Goal: Transaction & Acquisition: Book appointment/travel/reservation

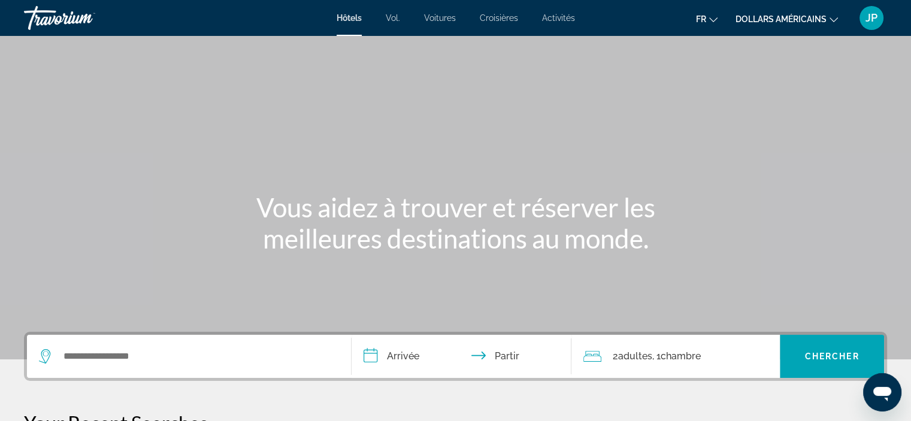
click at [812, 6] on div "fr Anglais Espagnol Français italien Portugais russe dollars américains USD ($)…" at bounding box center [737, 17] width 301 height 25
click at [807, 21] on font "dollars américains" at bounding box center [781, 19] width 91 height 10
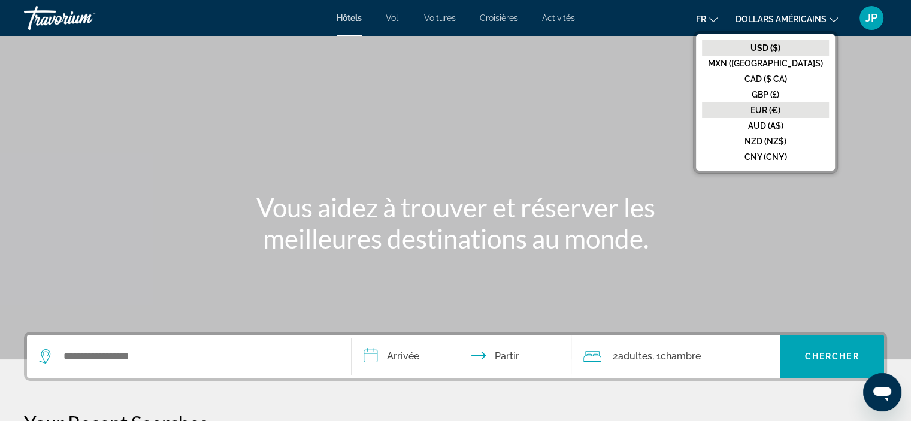
click at [780, 107] on font "EUR (€)" at bounding box center [765, 110] width 30 height 10
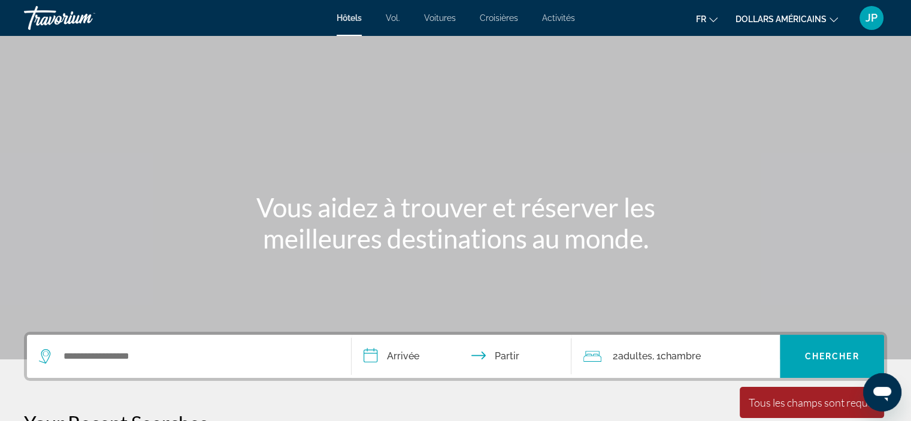
click at [497, 23] on div "Hôtels Vol. Voitures Croisières Activités Hôtels Vol. Voitures Croisières Activ…" at bounding box center [455, 17] width 911 height 31
click at [503, 16] on font "Croisières" at bounding box center [499, 18] width 38 height 10
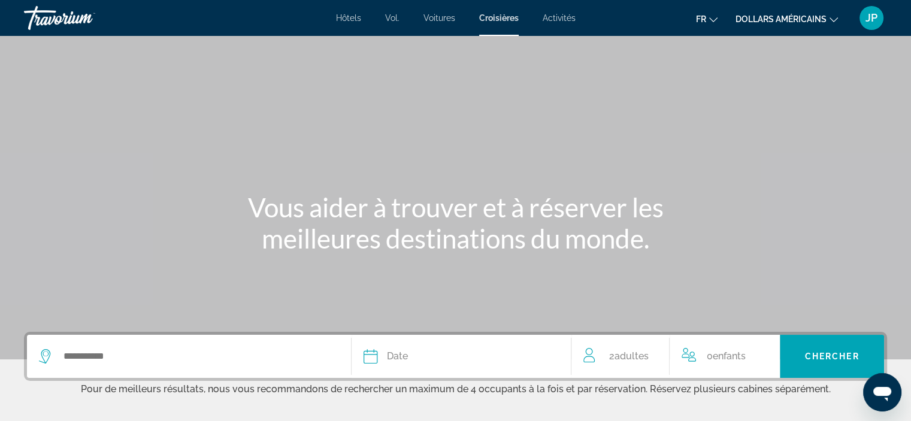
click at [357, 373] on app-cruises-date-select "Date [PERSON_NAME] Mars Avril Peut Juin Juillet Août Septembre Octobre Novembre…" at bounding box center [462, 356] width 220 height 43
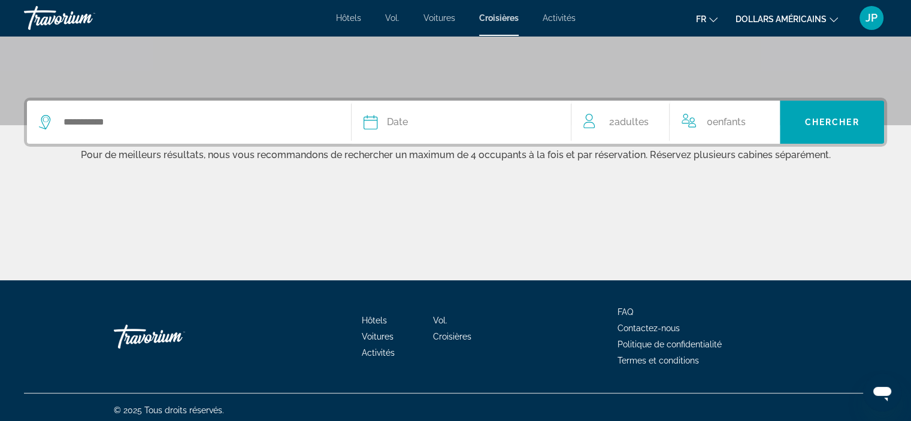
scroll to position [240, 0]
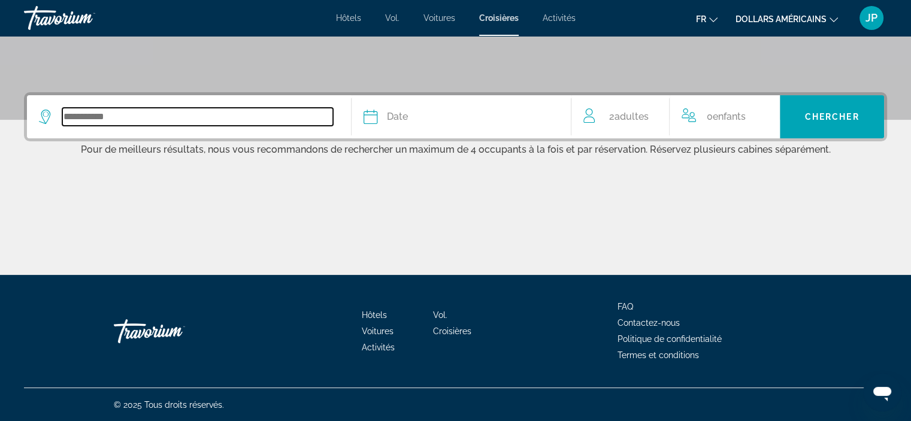
click at [162, 114] on input "Search widget" at bounding box center [197, 117] width 271 height 18
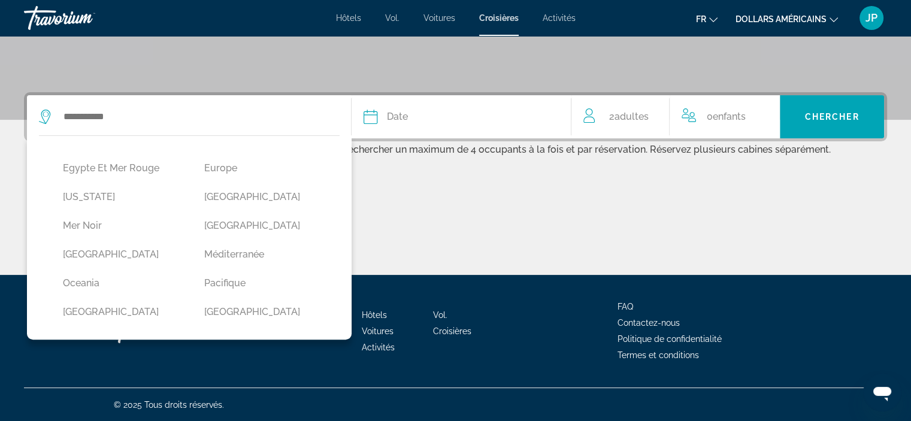
scroll to position [266, 0]
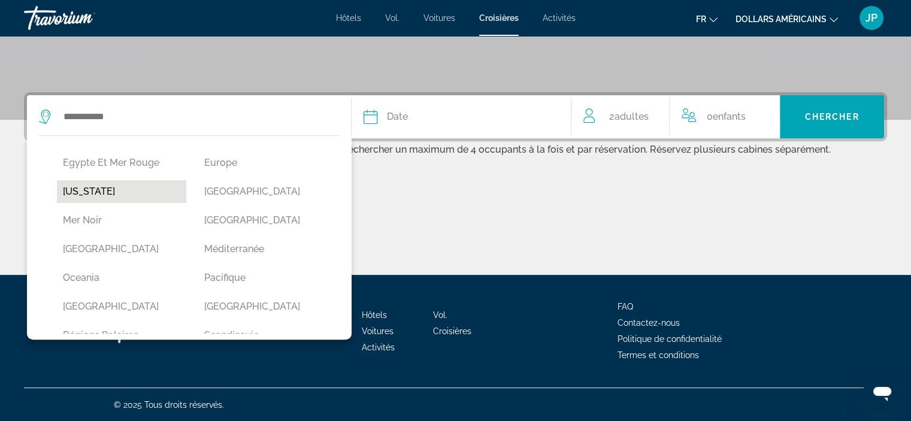
click at [141, 181] on button "[US_STATE]" at bounding box center [121, 191] width 129 height 23
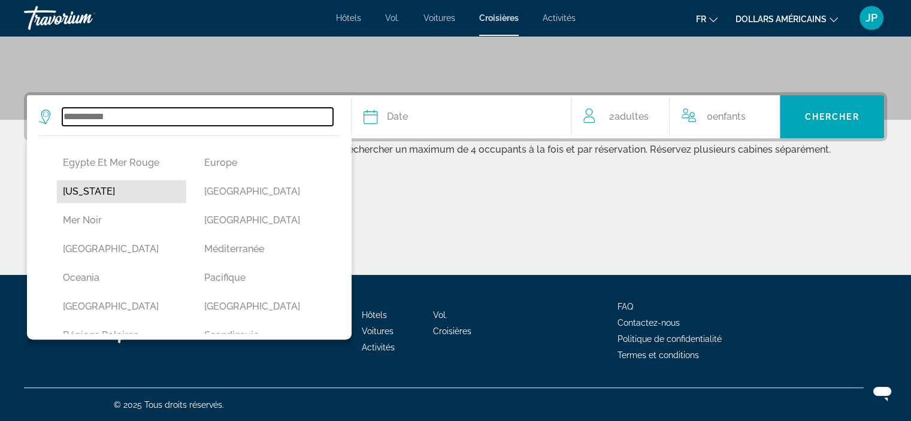
type input "******"
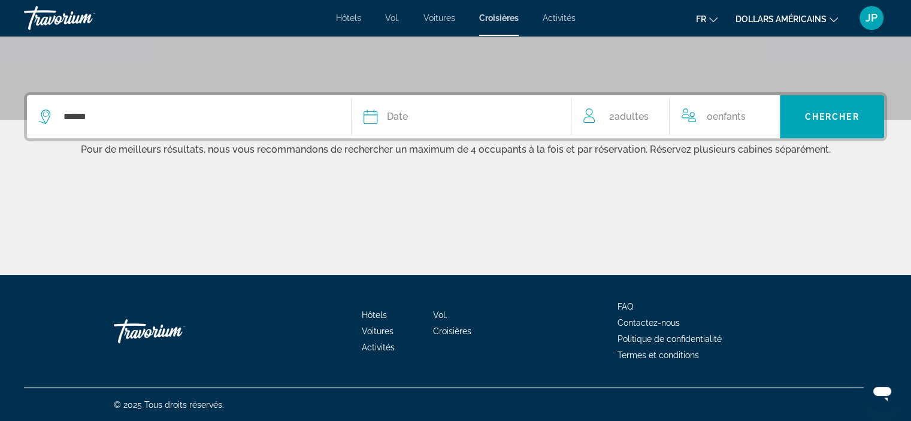
click at [423, 110] on div "Date" at bounding box center [462, 116] width 196 height 17
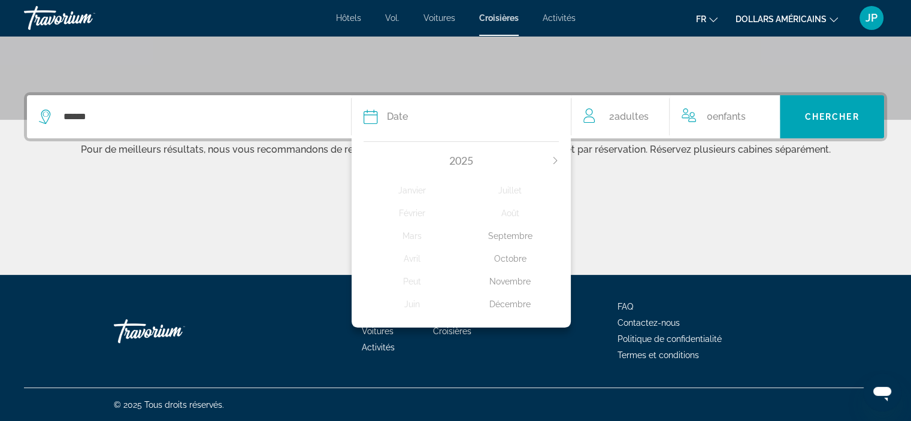
click at [513, 256] on div "Octobre" at bounding box center [510, 259] width 98 height 22
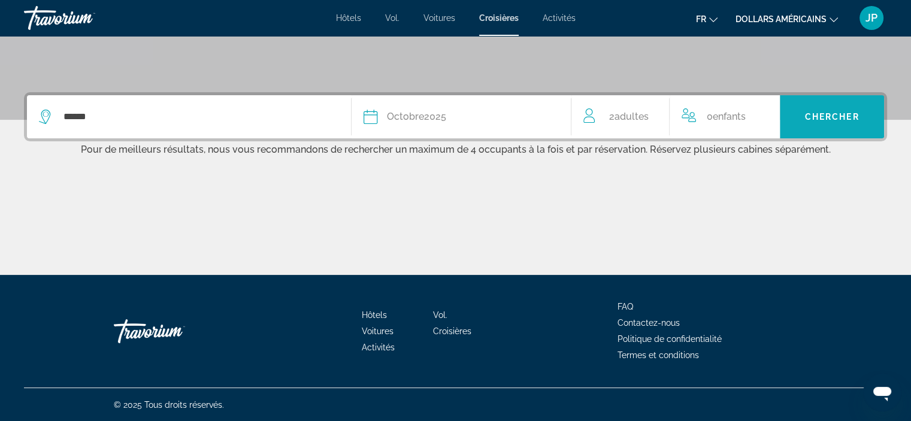
click at [828, 122] on span "Search widget" at bounding box center [832, 116] width 104 height 29
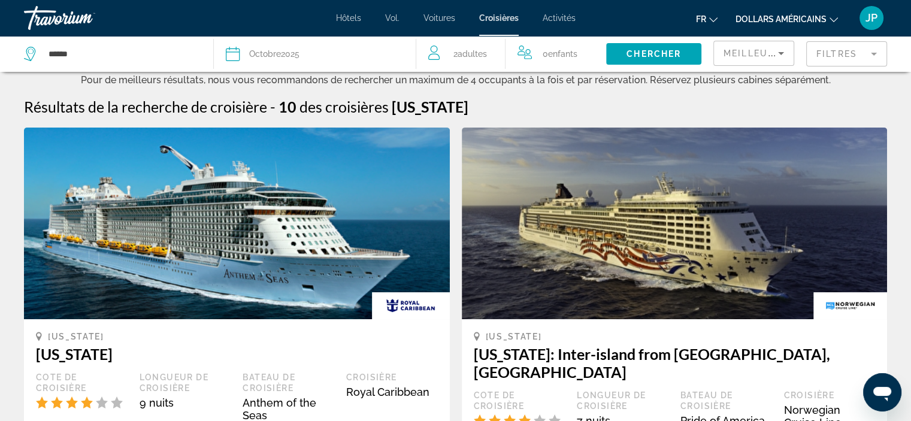
click at [806, 30] on div "fr Anglais Espagnol Français italien Portugais russe dollars américains USD ($)…" at bounding box center [738, 17] width 300 height 25
click at [806, 20] on font "dollars américains" at bounding box center [781, 19] width 91 height 10
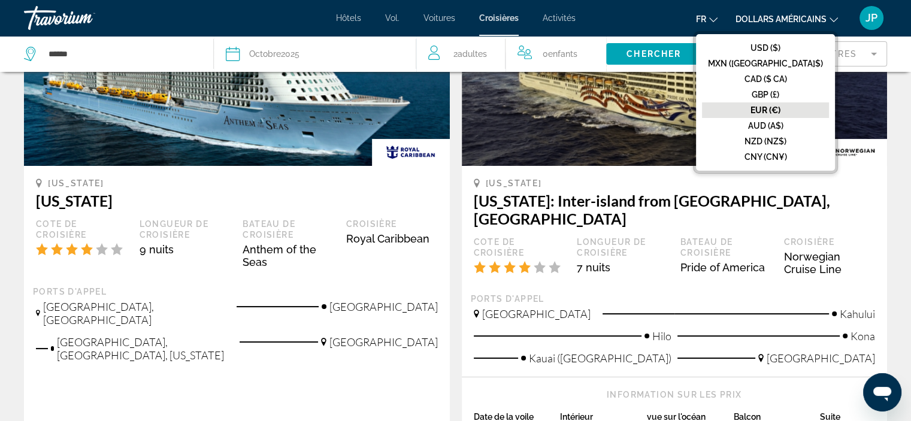
scroll to position [176, 0]
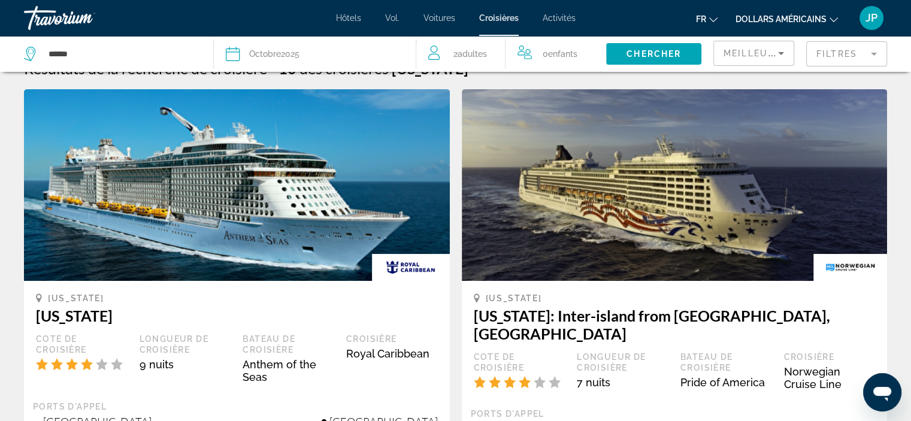
scroll to position [0, 0]
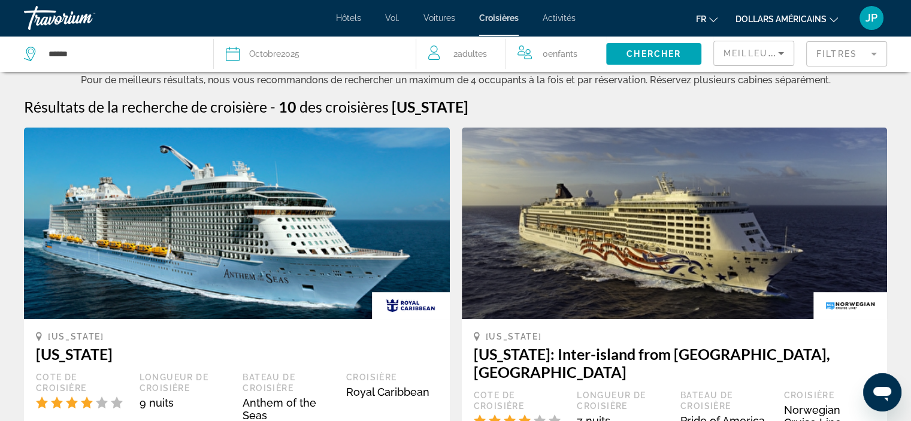
click at [776, 63] on div "Meilleures affaires" at bounding box center [754, 58] width 60 height 34
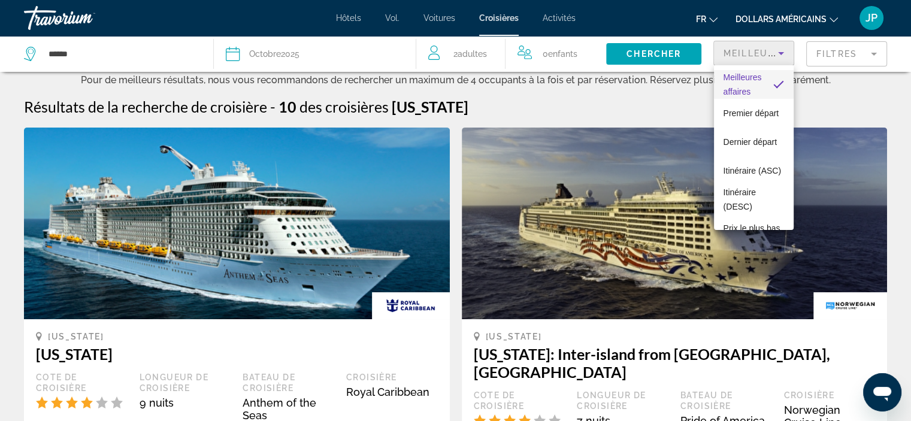
click at [776, 63] on div at bounding box center [455, 210] width 911 height 421
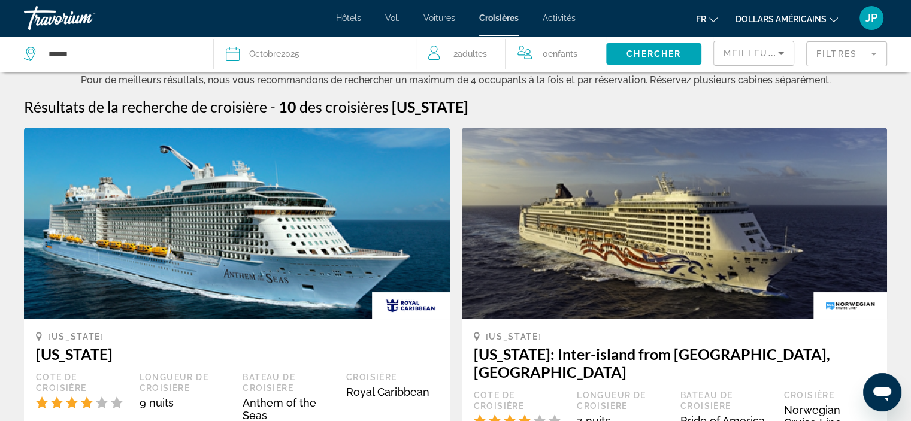
click at [828, 49] on mat-form-field "Filtres" at bounding box center [846, 53] width 81 height 25
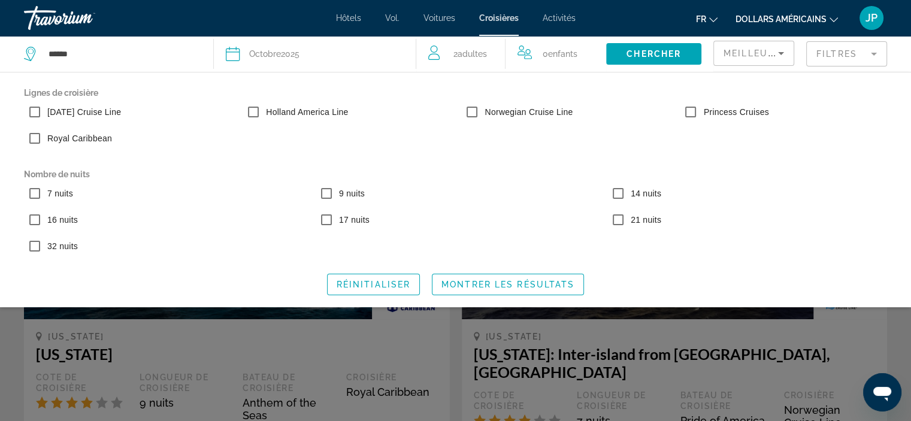
click at [834, 52] on mat-form-field "Filtres" at bounding box center [846, 53] width 81 height 25
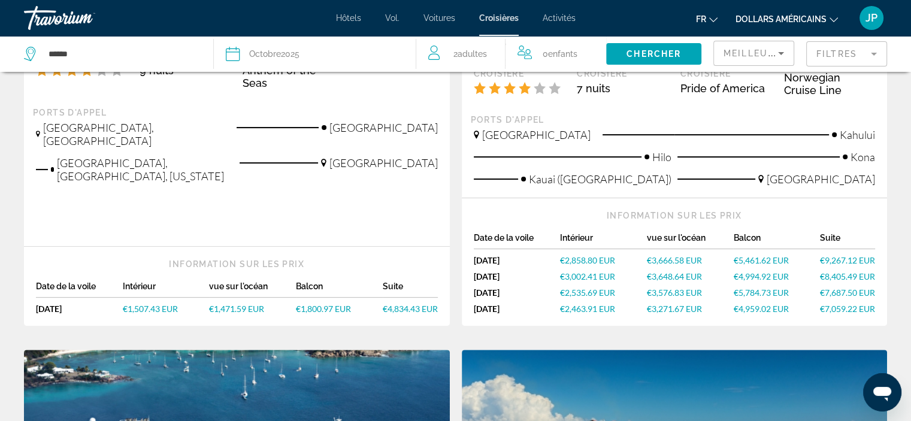
scroll to position [321, 0]
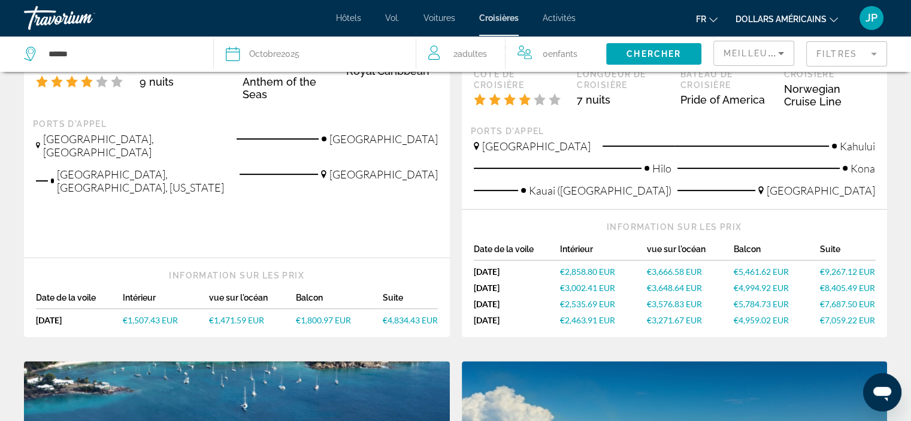
click at [258, 315] on span "€1,471.59 EUR" at bounding box center [236, 320] width 55 height 10
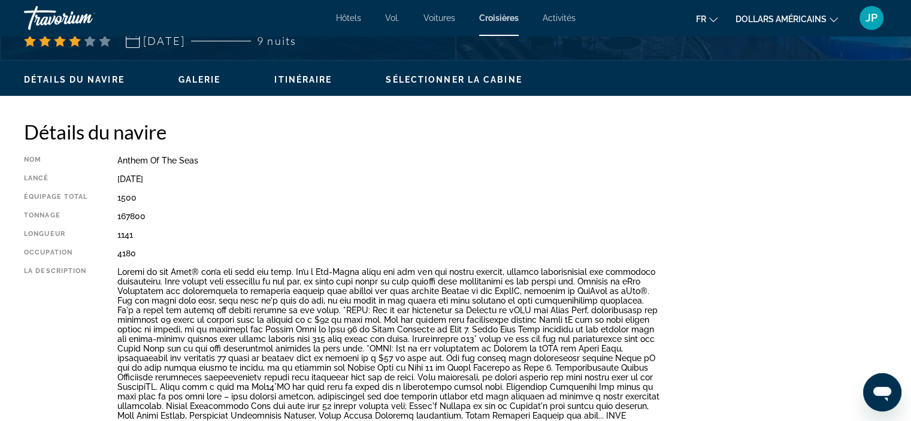
scroll to position [306, 0]
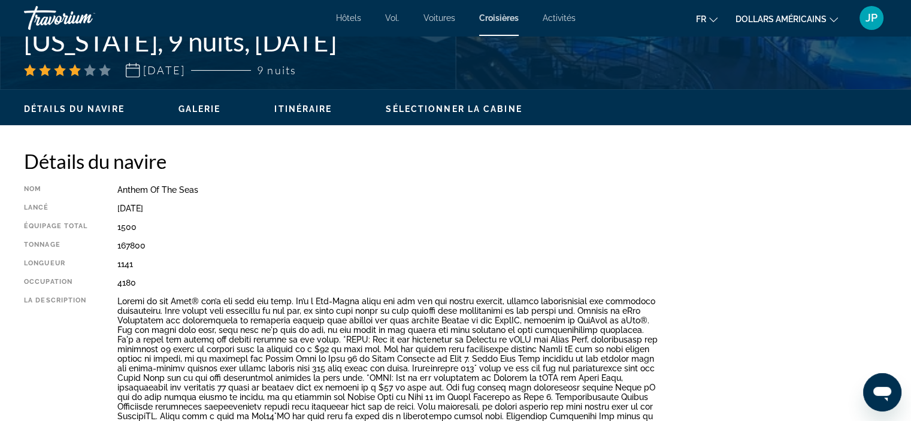
click at [774, 20] on font "dollars américains" at bounding box center [781, 19] width 91 height 10
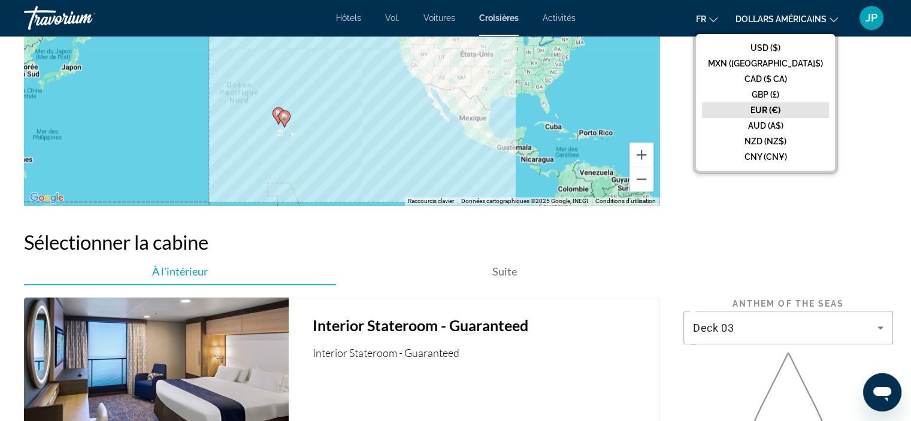
scroll to position [2031, 0]
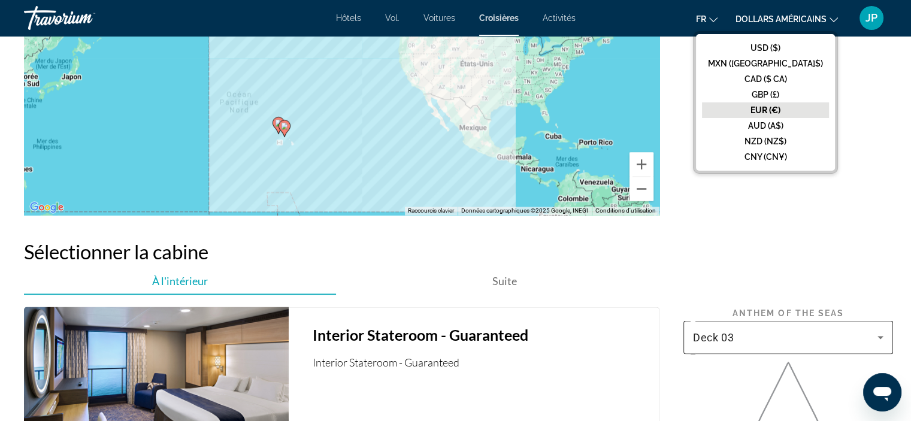
click at [795, 338] on div "Deck 03" at bounding box center [788, 337] width 190 height 34
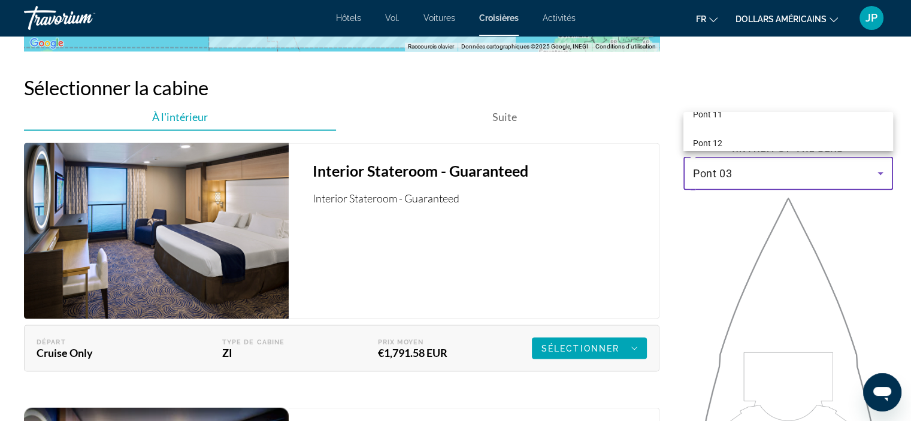
scroll to position [2190, 0]
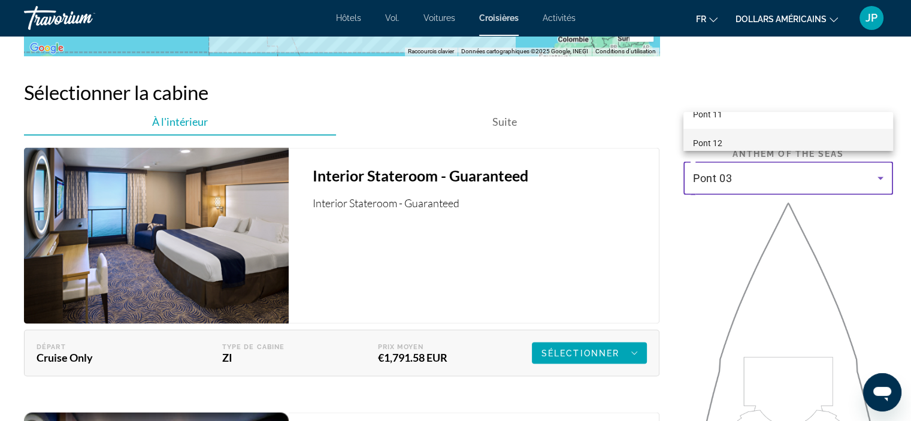
click at [845, 145] on mat-option "Pont 12" at bounding box center [788, 143] width 210 height 29
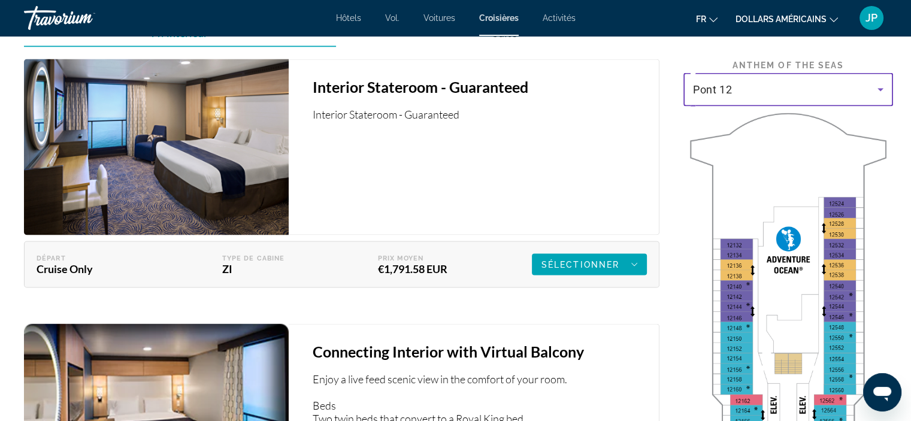
scroll to position [2269, 0]
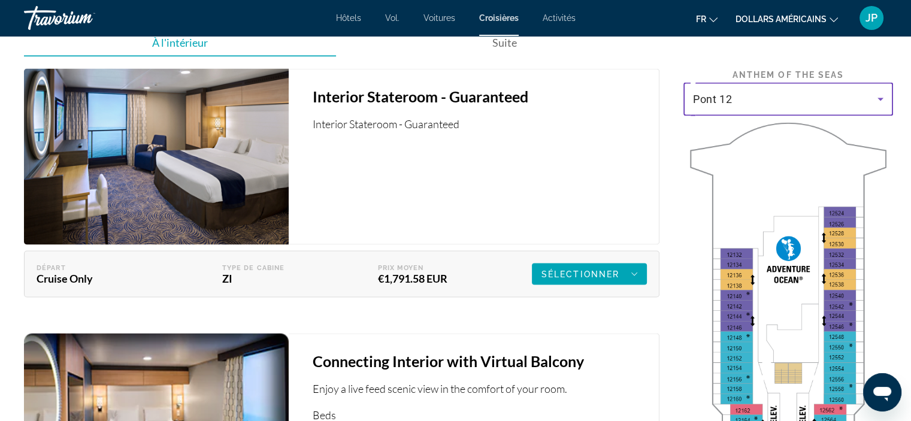
click at [771, 93] on div "Pont 12" at bounding box center [785, 99] width 184 height 14
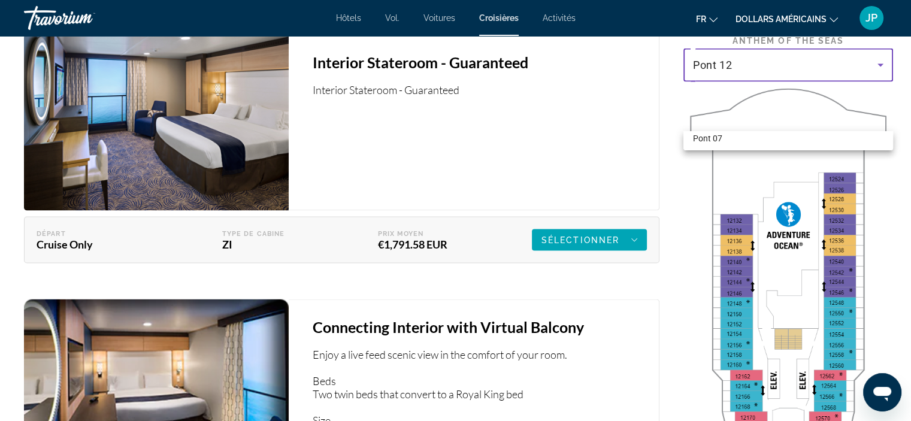
scroll to position [2213, 0]
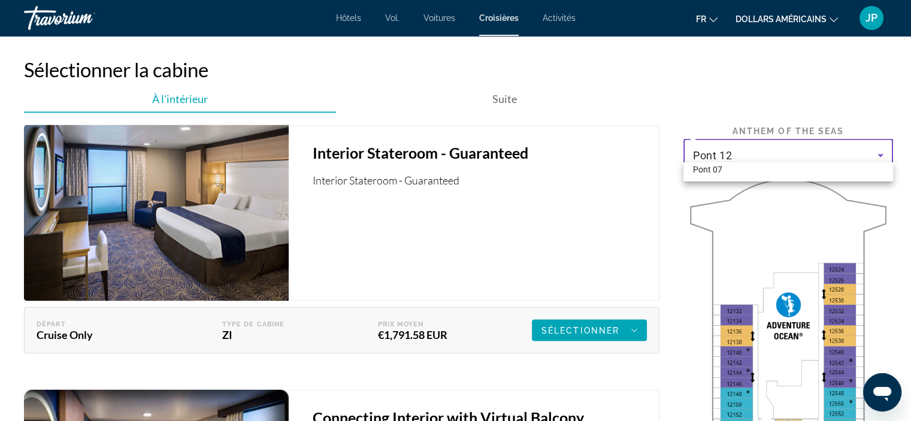
click at [828, 144] on div at bounding box center [455, 210] width 911 height 421
click at [828, 148] on div "Pont 12" at bounding box center [785, 155] width 184 height 14
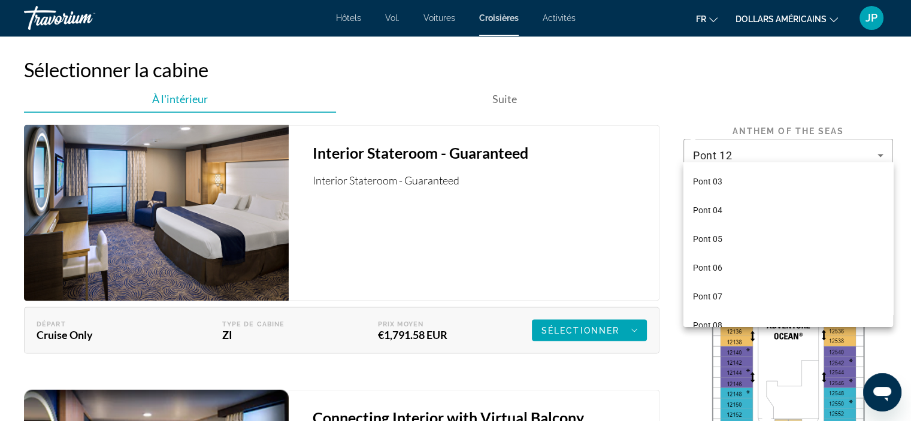
scroll to position [0, 0]
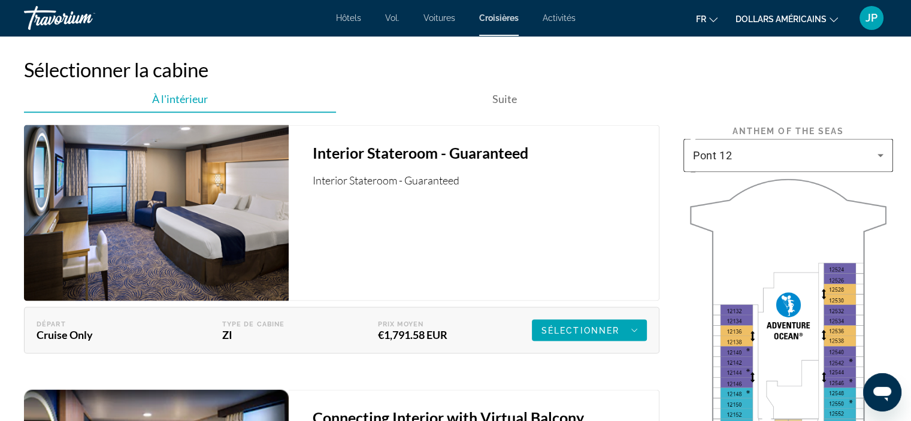
click at [848, 148] on div "Pont 12" at bounding box center [785, 155] width 184 height 14
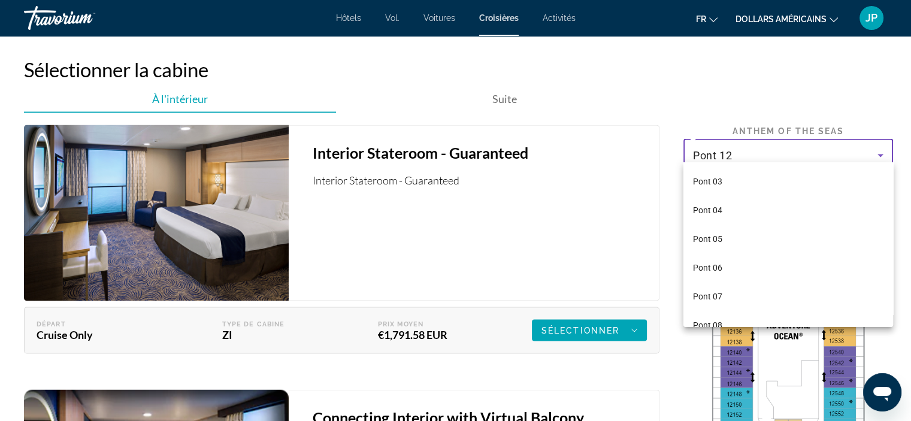
scroll to position [127, 0]
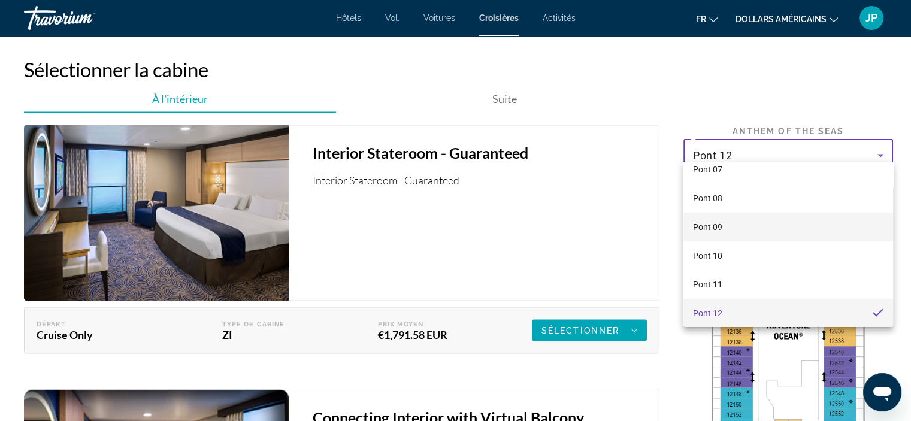
click at [804, 225] on mat-option "Pont 09" at bounding box center [788, 227] width 210 height 29
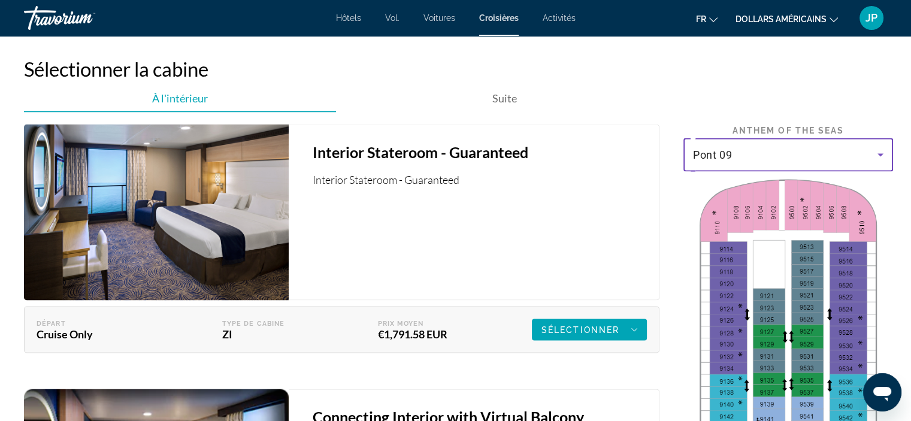
scroll to position [2209, 0]
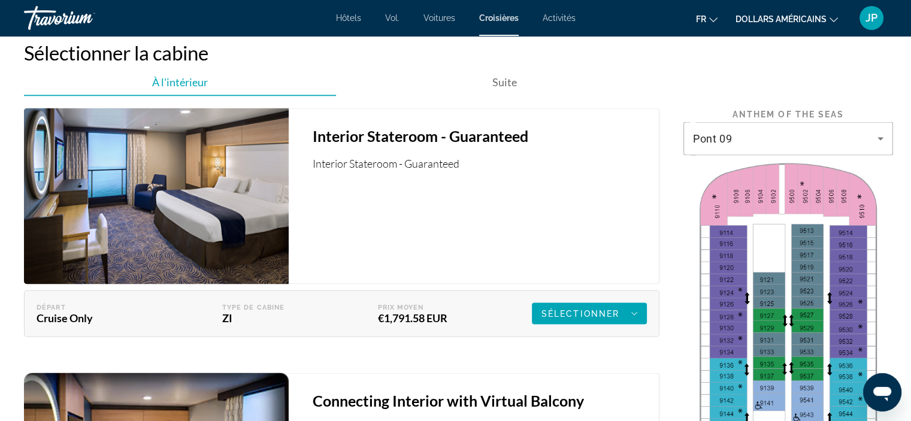
scroll to position [2187, 0]
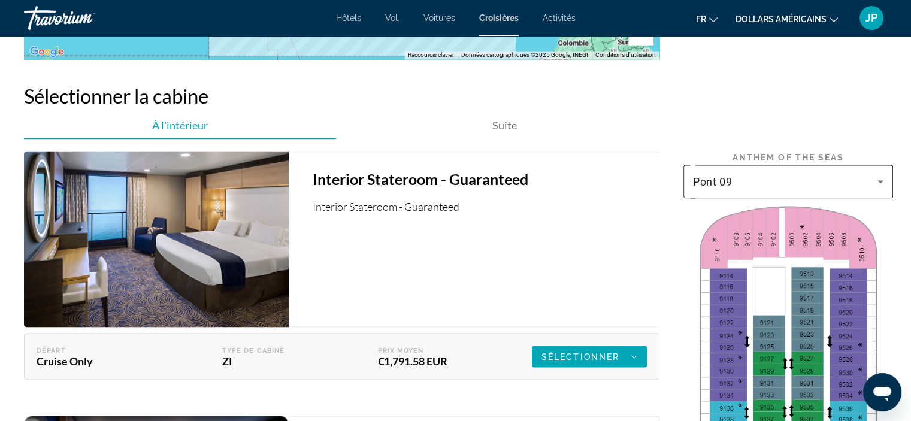
click at [788, 174] on div "Pont 09" at bounding box center [785, 181] width 184 height 14
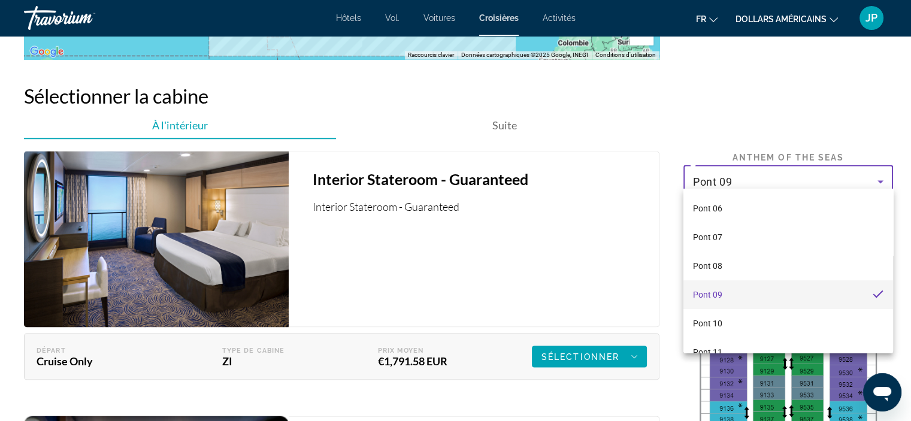
scroll to position [90, 0]
click at [771, 307] on mat-option "Pont 10" at bounding box center [788, 319] width 210 height 29
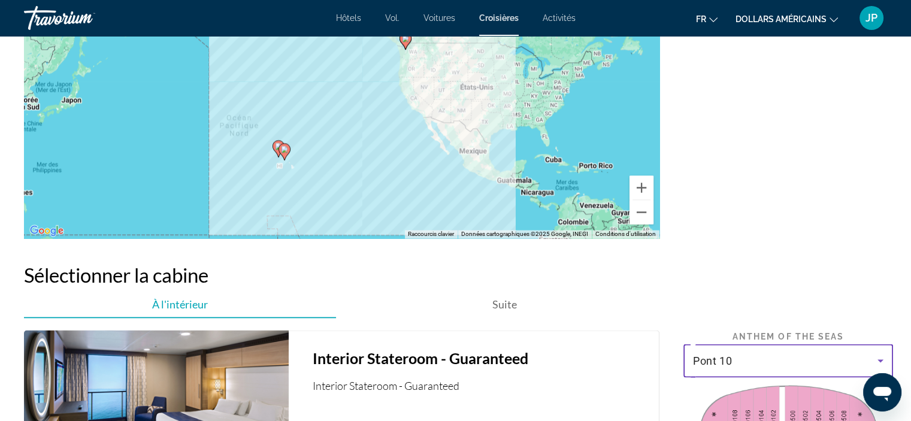
scroll to position [2003, 0]
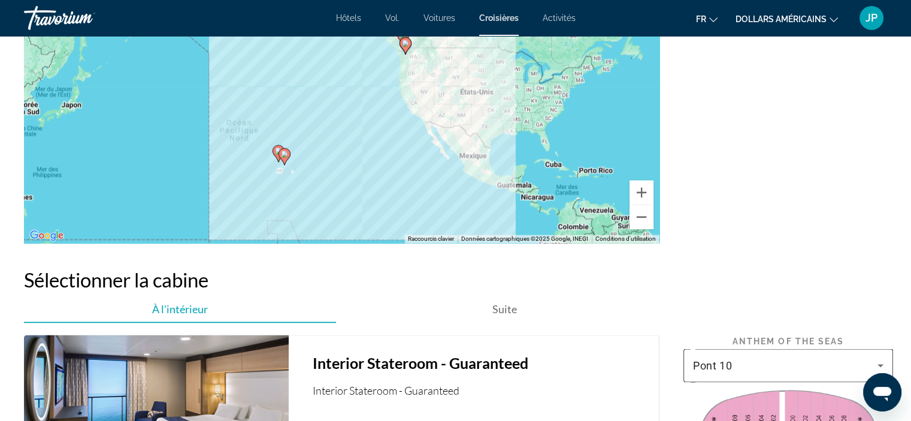
click at [786, 364] on div "Pont 10" at bounding box center [788, 366] width 190 height 34
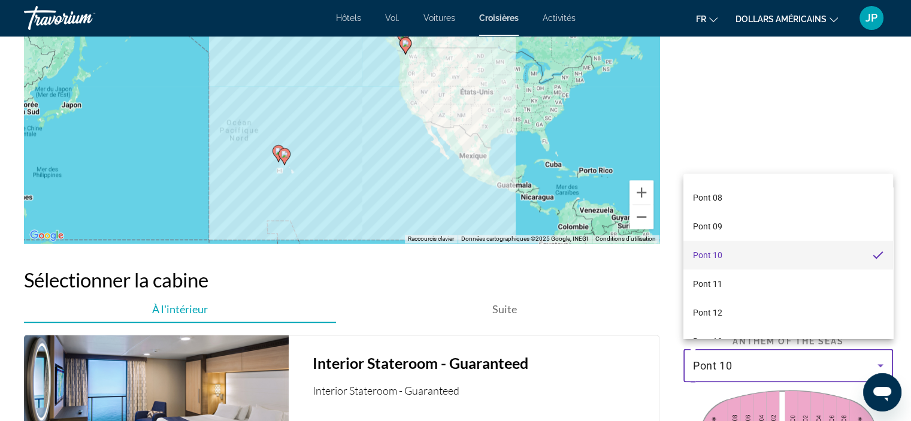
scroll to position [153, 0]
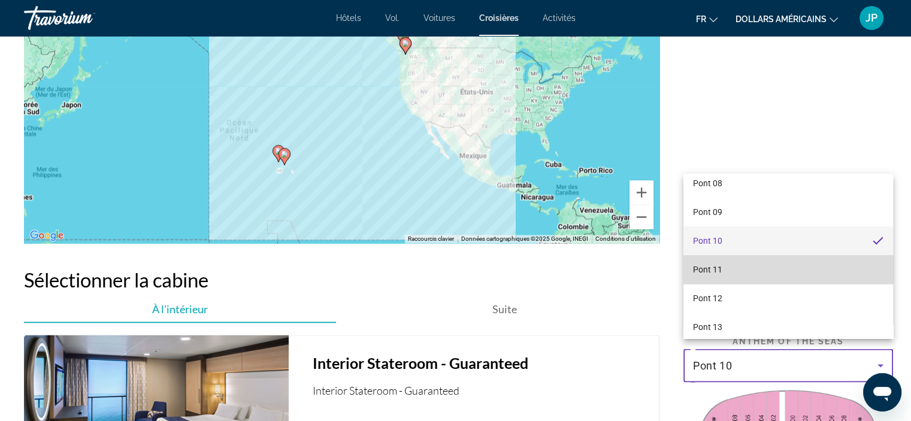
click at [831, 280] on mat-option "Pont 11" at bounding box center [788, 269] width 210 height 29
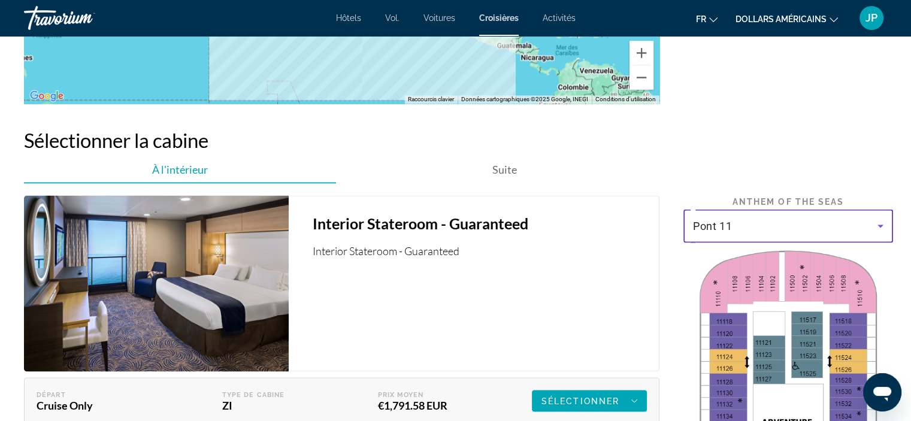
scroll to position [2138, 0]
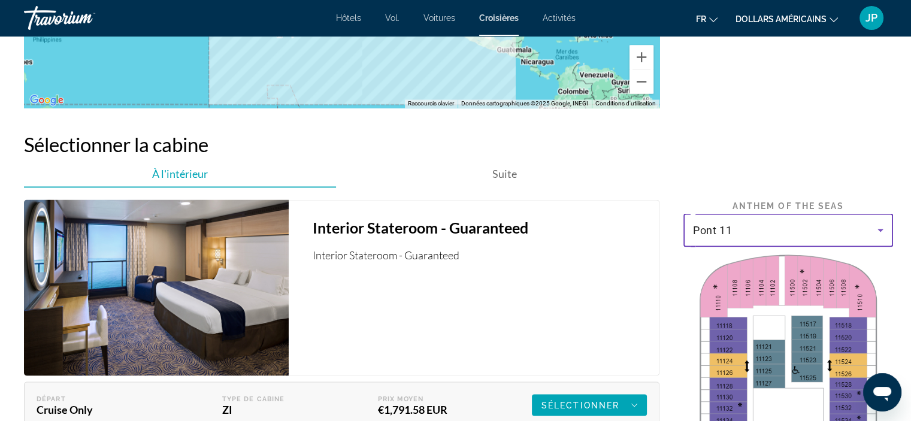
click at [840, 223] on div "Pont 11" at bounding box center [785, 230] width 184 height 14
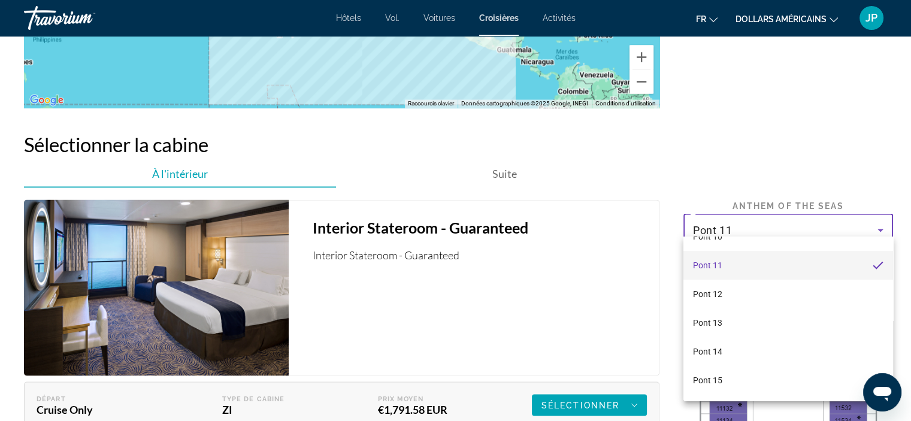
scroll to position [247, 0]
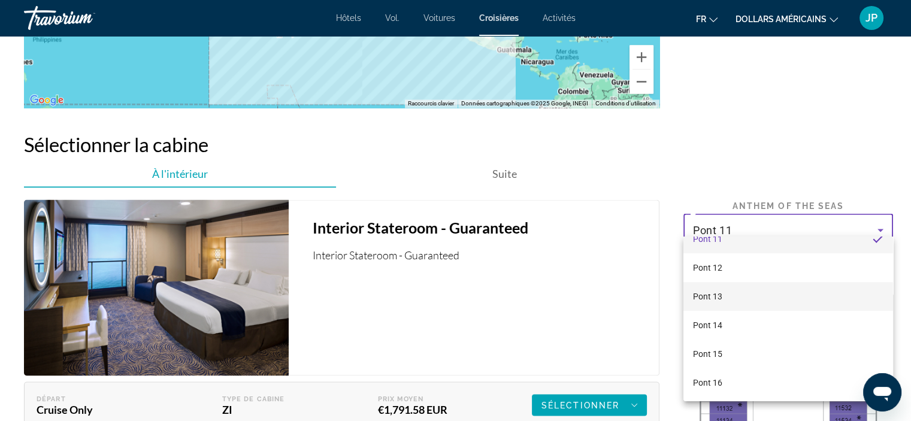
click at [728, 308] on mat-option "Pont 13" at bounding box center [788, 296] width 210 height 29
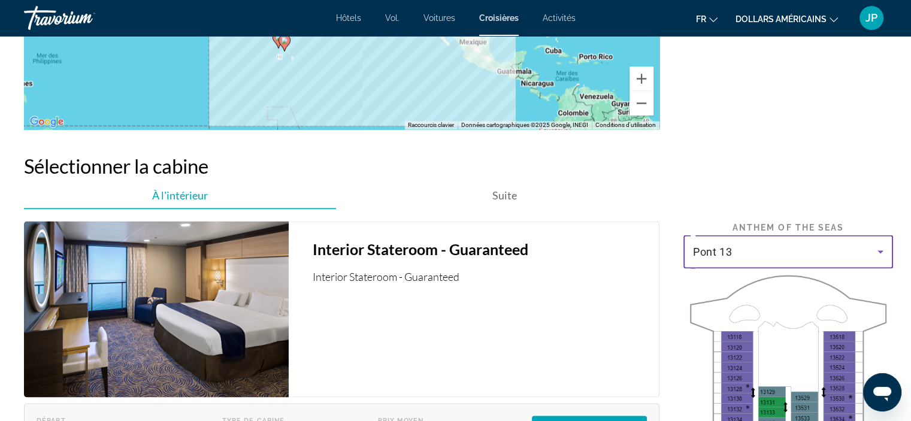
scroll to position [2113, 0]
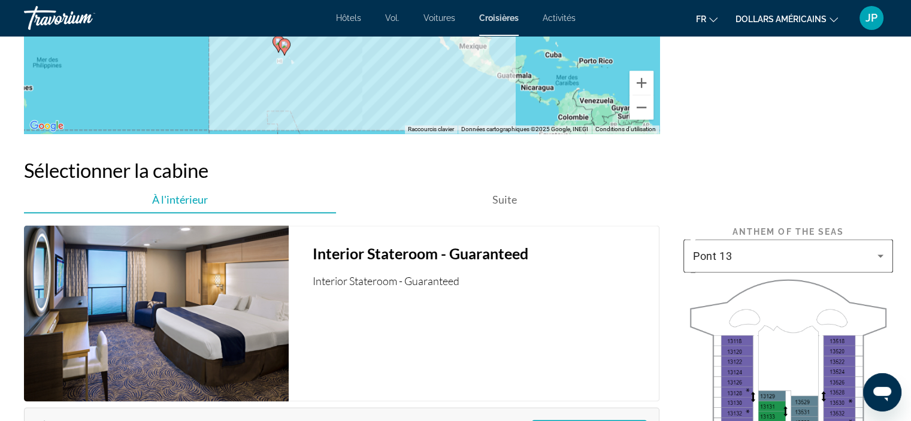
click at [831, 239] on div "Pont 13" at bounding box center [788, 256] width 190 height 34
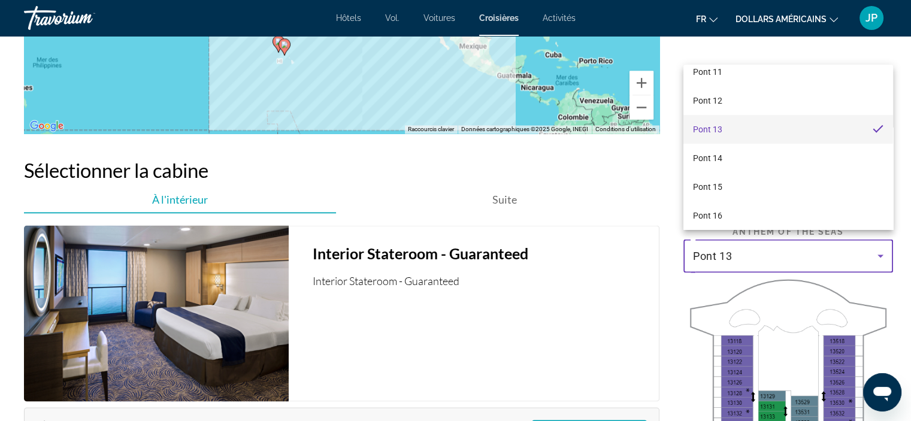
scroll to position [247, 0]
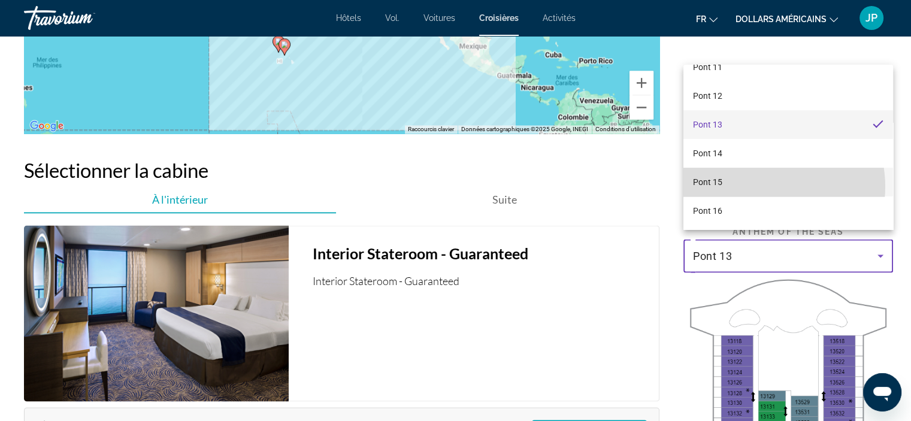
click at [764, 186] on mat-option "Pont 15" at bounding box center [788, 182] width 210 height 29
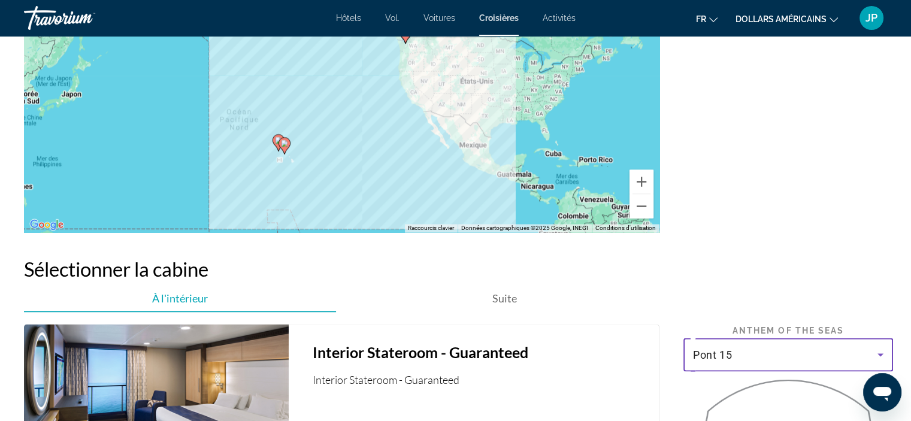
scroll to position [2005, 0]
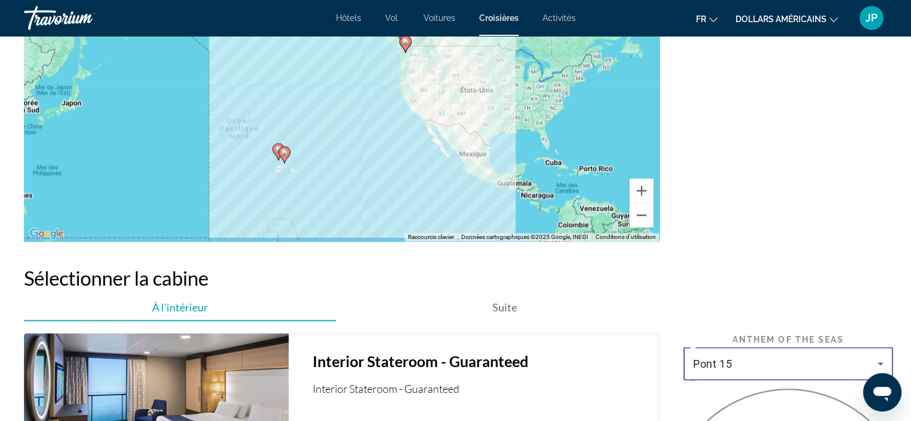
click at [817, 356] on div "Pont 15" at bounding box center [785, 363] width 184 height 14
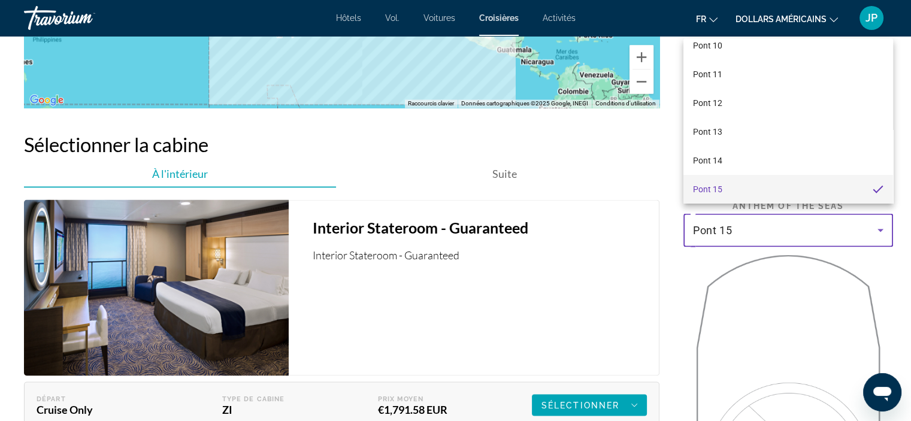
scroll to position [247, 0]
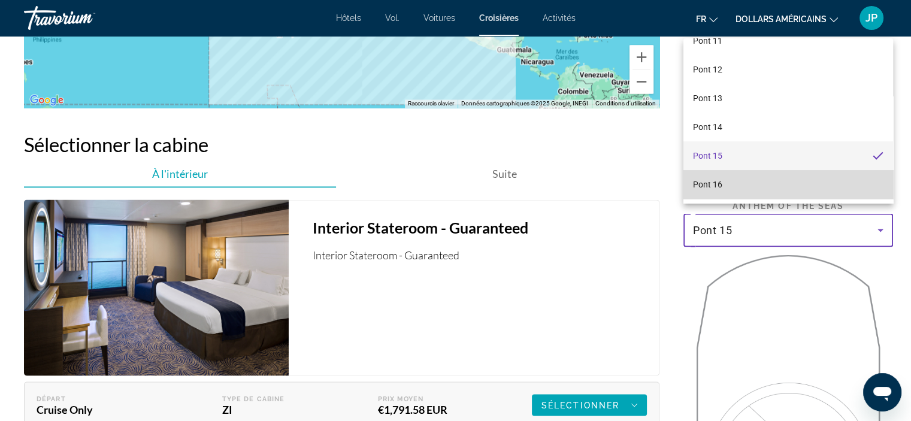
click at [842, 195] on mat-option "Pont 16" at bounding box center [788, 184] width 210 height 29
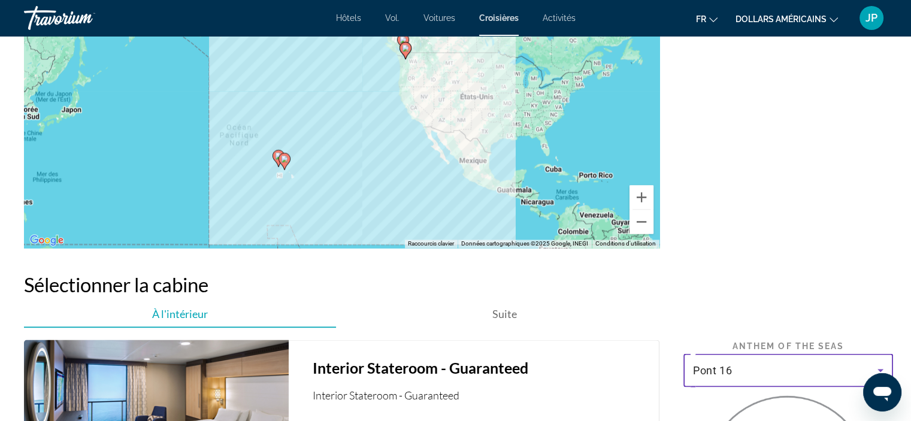
scroll to position [2198, 0]
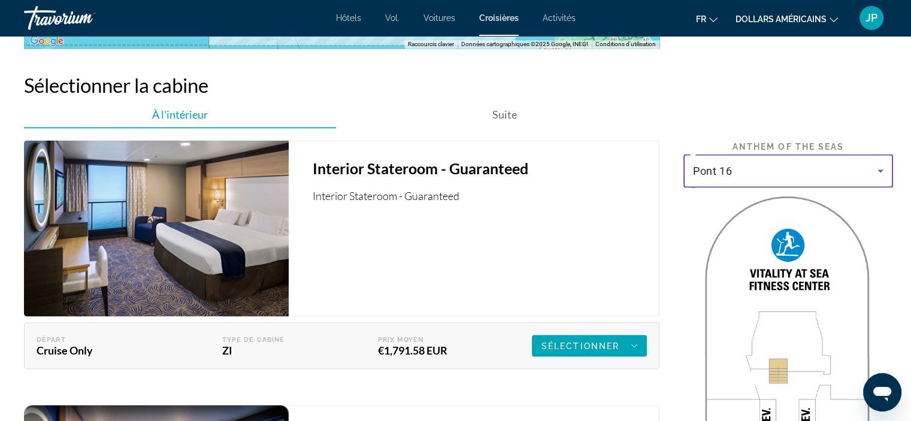
click at [805, 167] on div "Pont 16" at bounding box center [785, 171] width 184 height 14
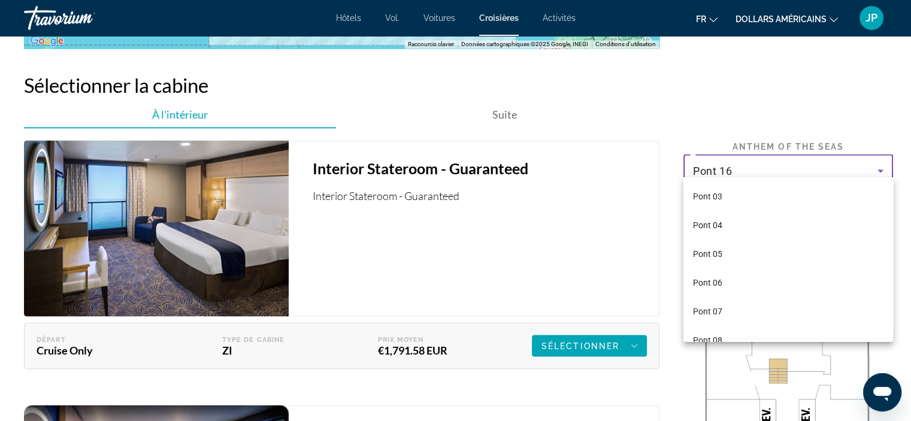
scroll to position [242, 0]
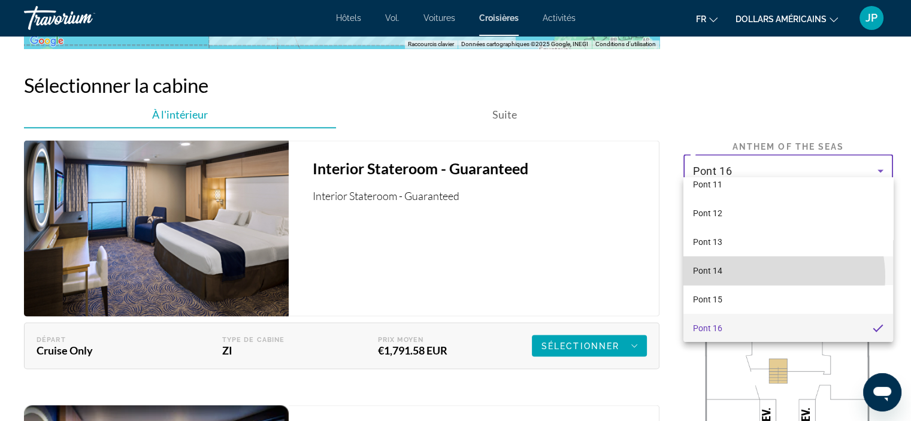
click at [759, 276] on mat-option "Pont 14" at bounding box center [788, 270] width 210 height 29
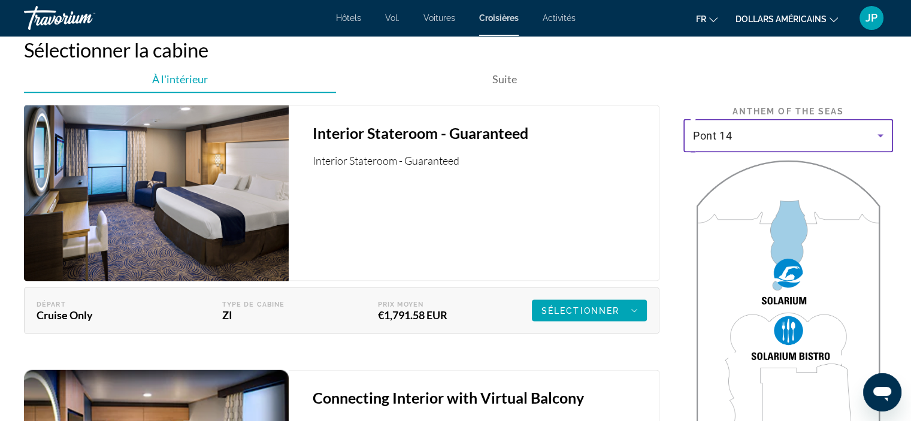
scroll to position [2228, 0]
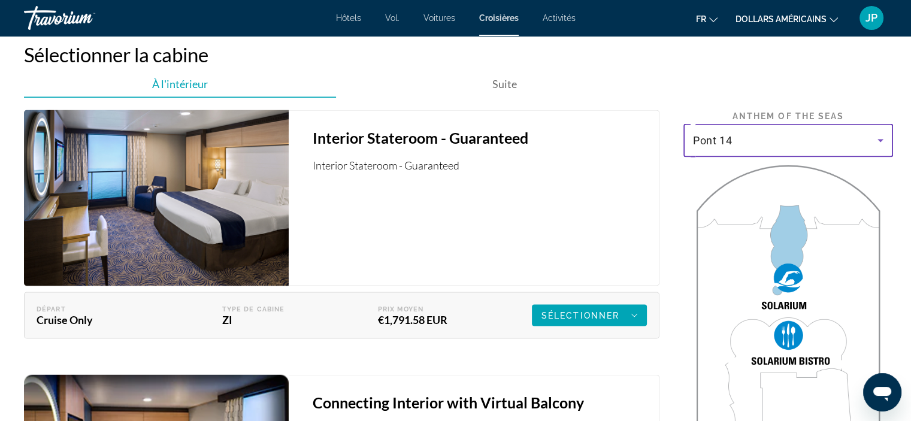
click at [795, 137] on div "Pont 14" at bounding box center [785, 140] width 184 height 14
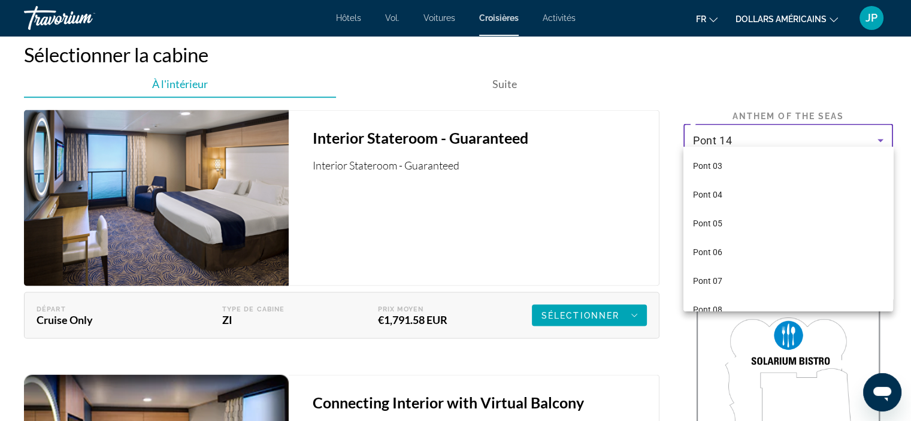
scroll to position [184, 0]
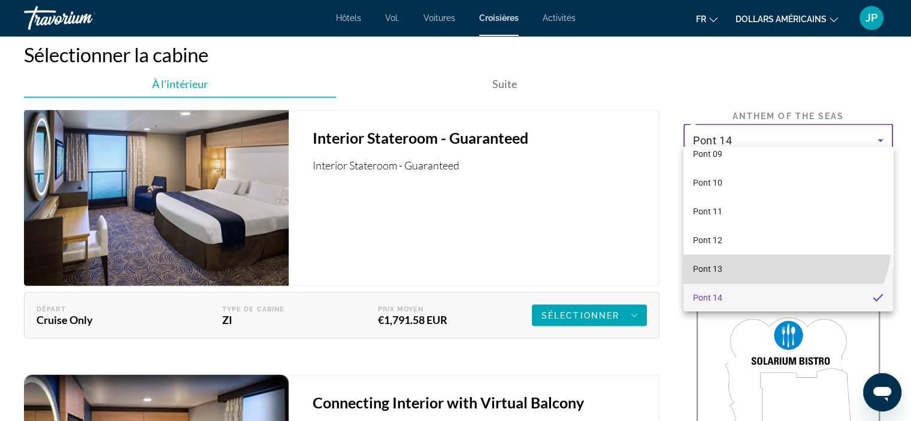
click at [760, 265] on mat-option "Pont 13" at bounding box center [788, 269] width 210 height 29
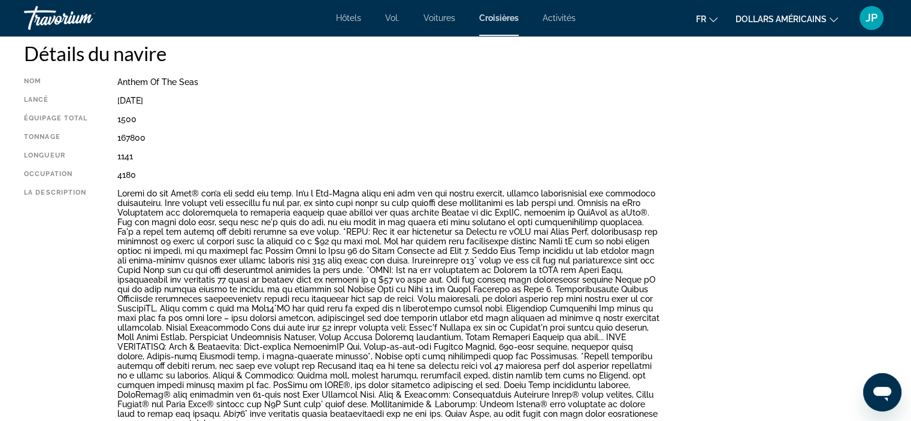
scroll to position [410, 0]
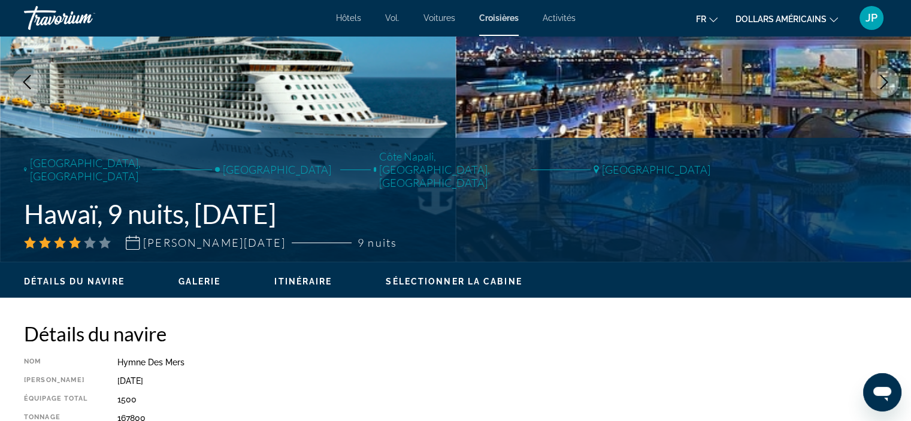
scroll to position [106, 0]
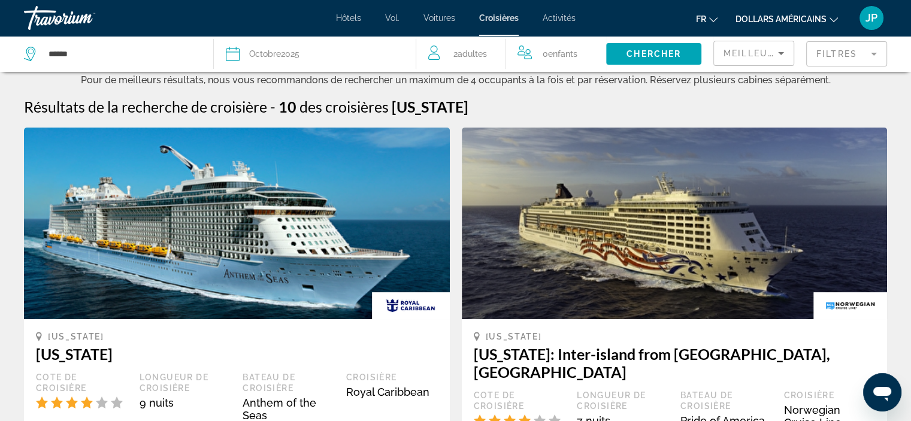
click at [338, 177] on img "Contenu principal" at bounding box center [237, 224] width 426 height 192
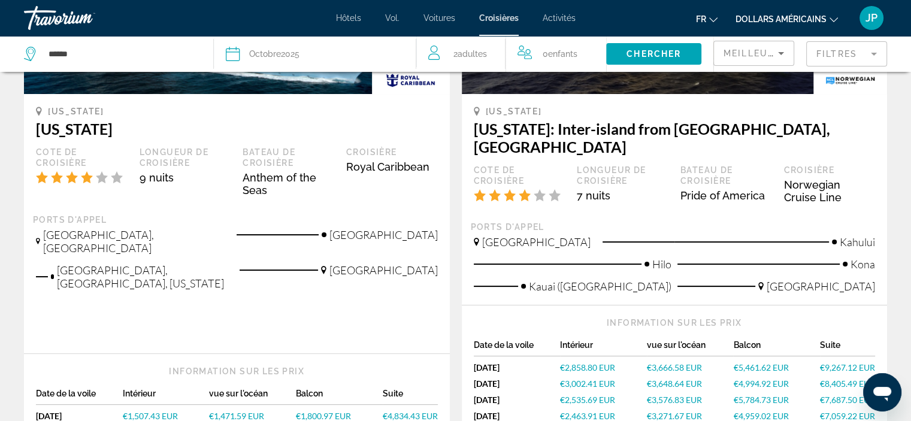
scroll to position [228, 0]
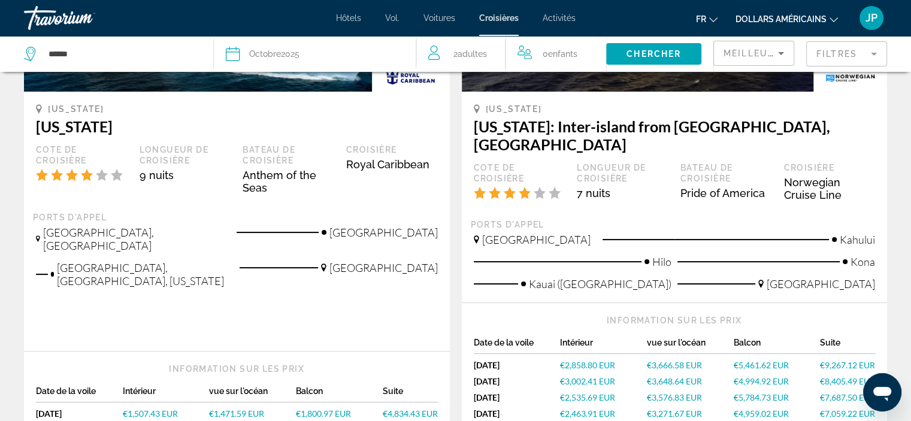
click at [254, 408] on span "€1,471.59 EUR" at bounding box center [236, 413] width 55 height 10
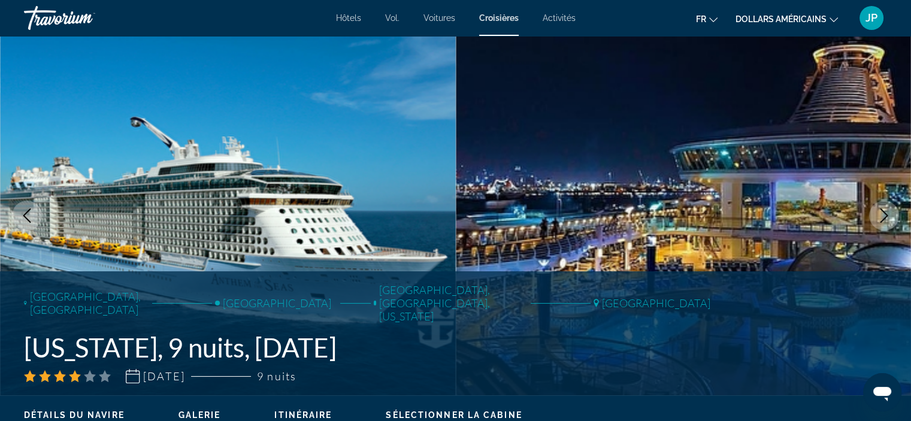
click at [809, 19] on font "dollars américains" at bounding box center [781, 19] width 91 height 10
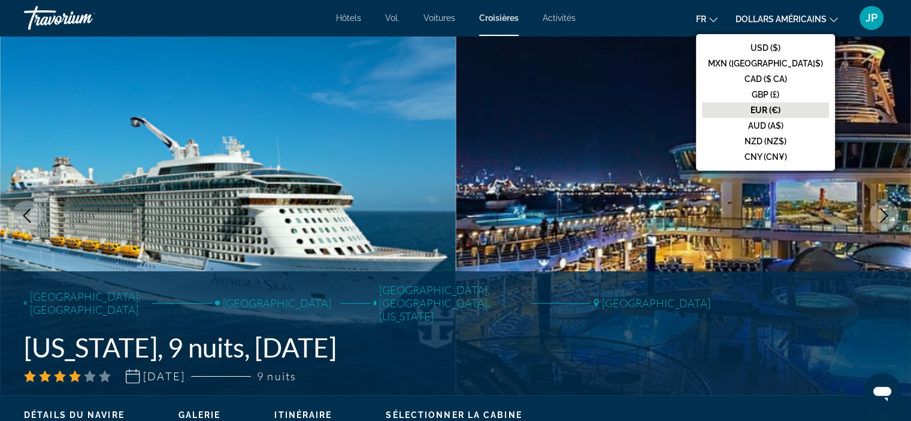
click at [809, 19] on font "dollars américains" at bounding box center [781, 19] width 91 height 10
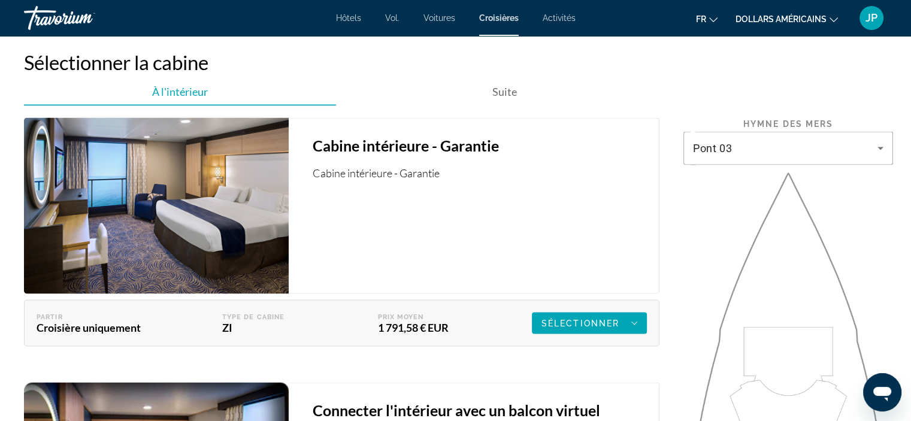
scroll to position [2292, 0]
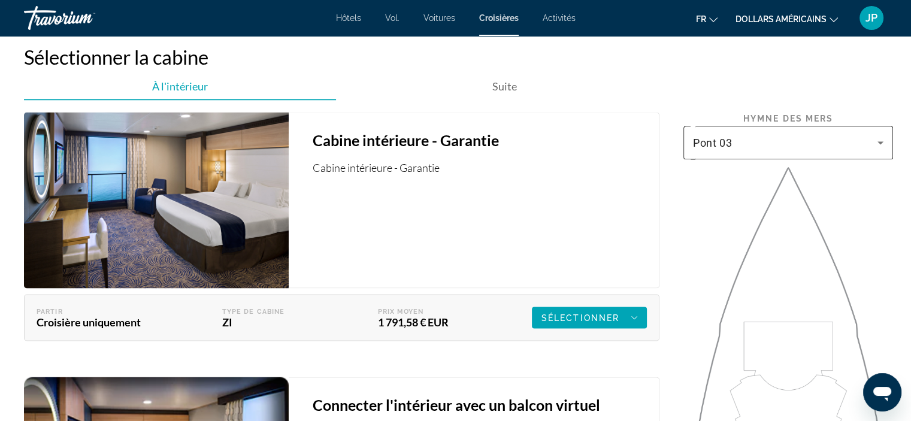
click at [813, 126] on div "Pont 03" at bounding box center [788, 143] width 190 height 34
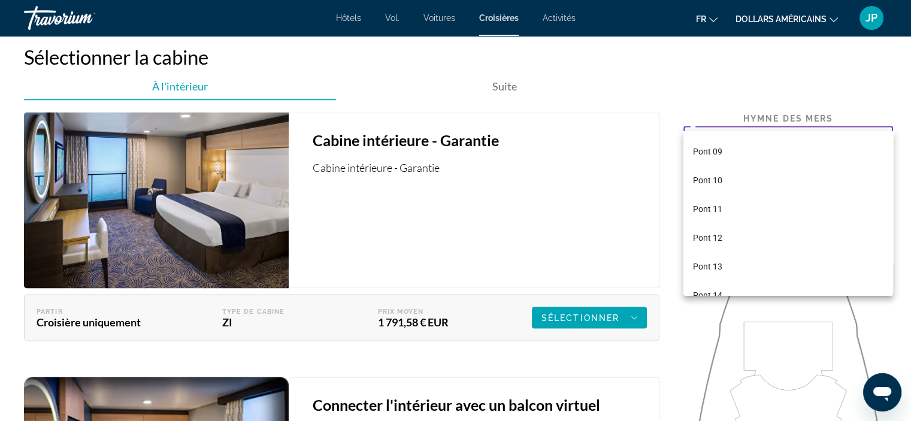
scroll to position [175, 0]
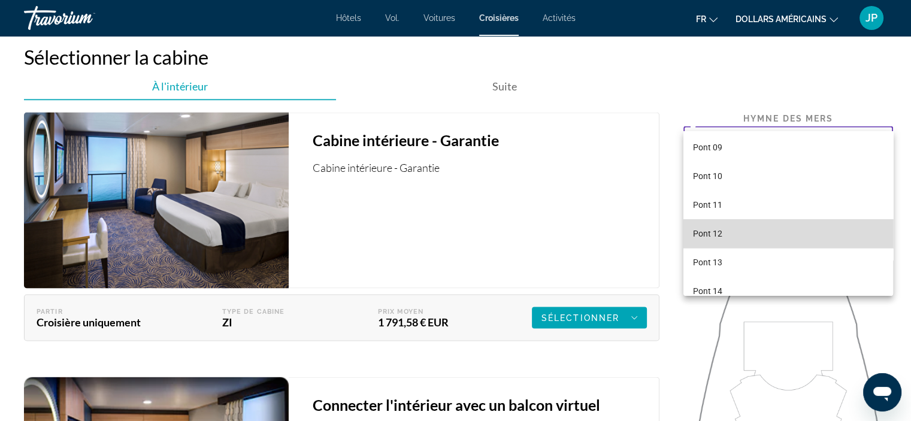
click at [799, 232] on mat-option "Pont 12" at bounding box center [788, 233] width 210 height 29
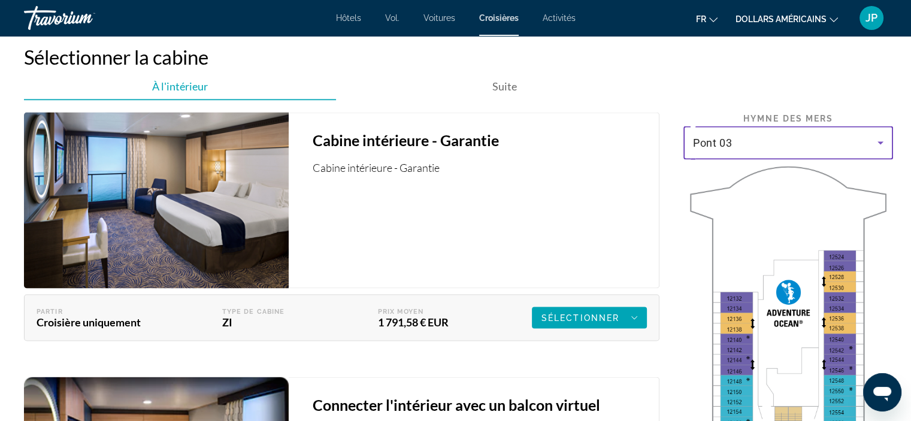
click at [785, 126] on div "Pont 03" at bounding box center [788, 143] width 190 height 34
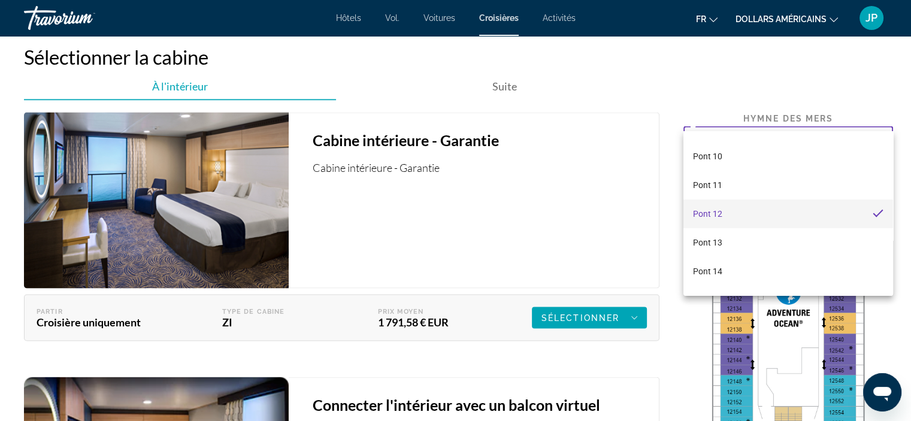
scroll to position [247, 0]
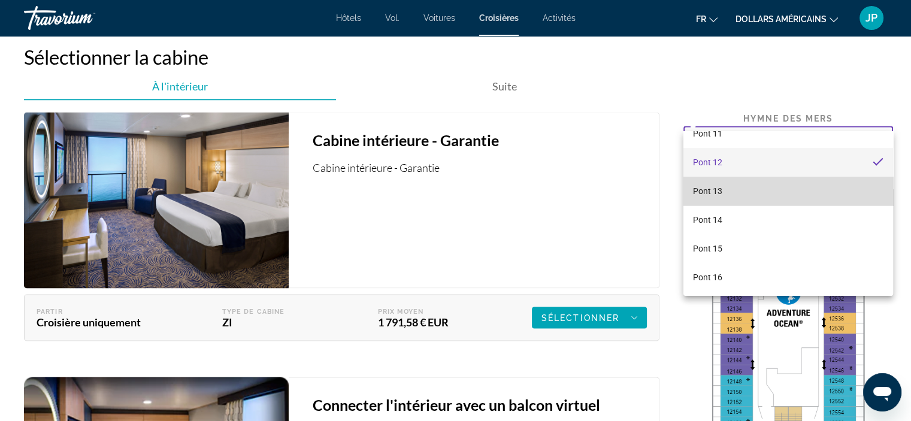
click at [822, 194] on mat-option "Pont 13" at bounding box center [788, 191] width 210 height 29
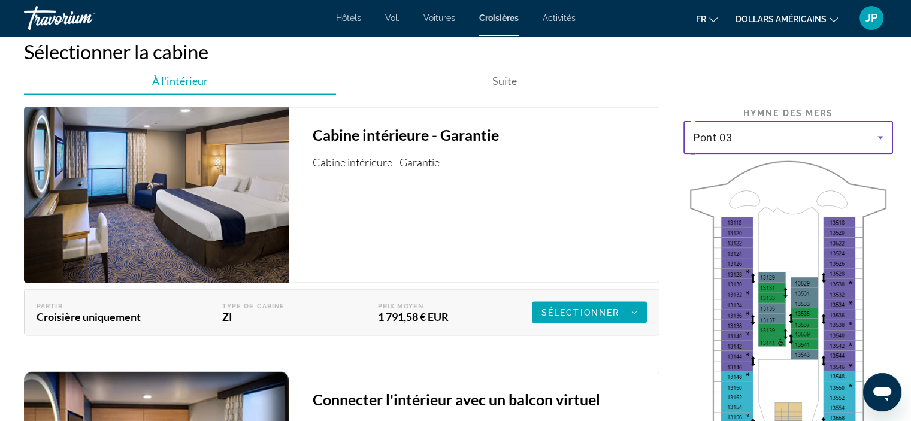
scroll to position [2234, 0]
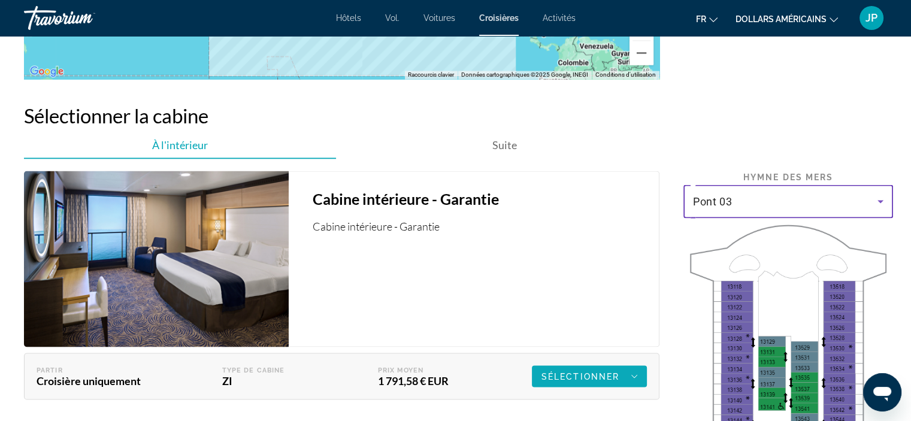
click at [582, 371] on font "Sélectionner" at bounding box center [580, 376] width 78 height 10
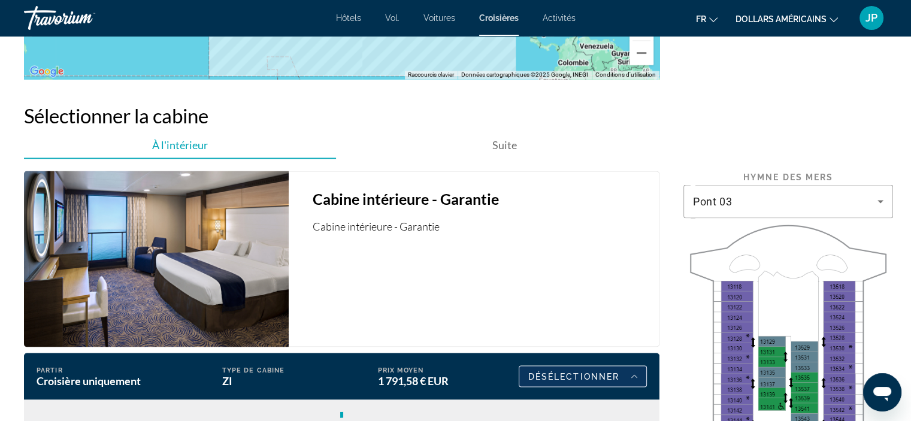
click at [595, 371] on font "Désélectionner" at bounding box center [573, 376] width 91 height 10
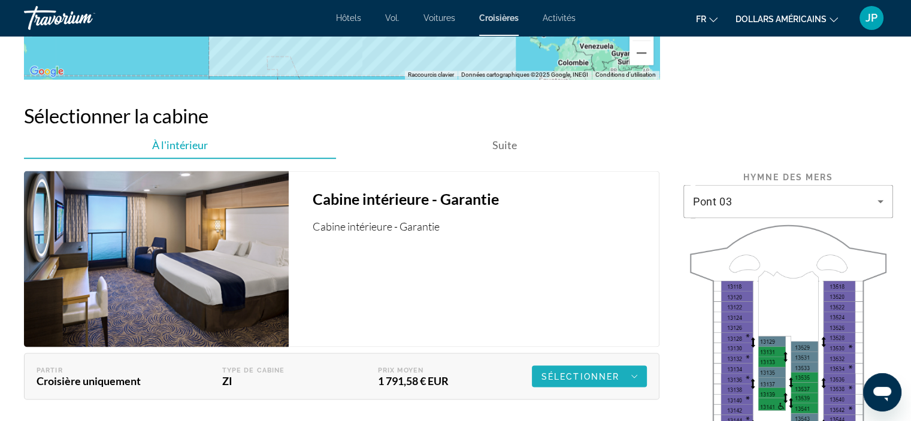
click at [595, 371] on font "Sélectionner" at bounding box center [580, 376] width 78 height 10
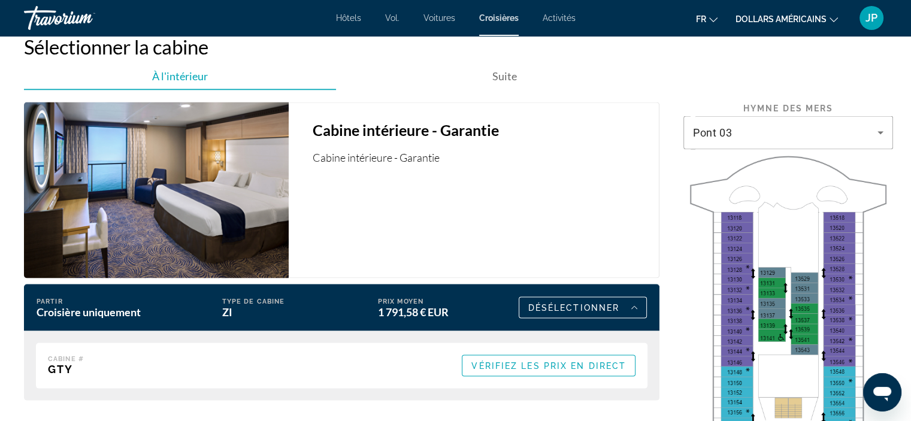
scroll to position [2316, 0]
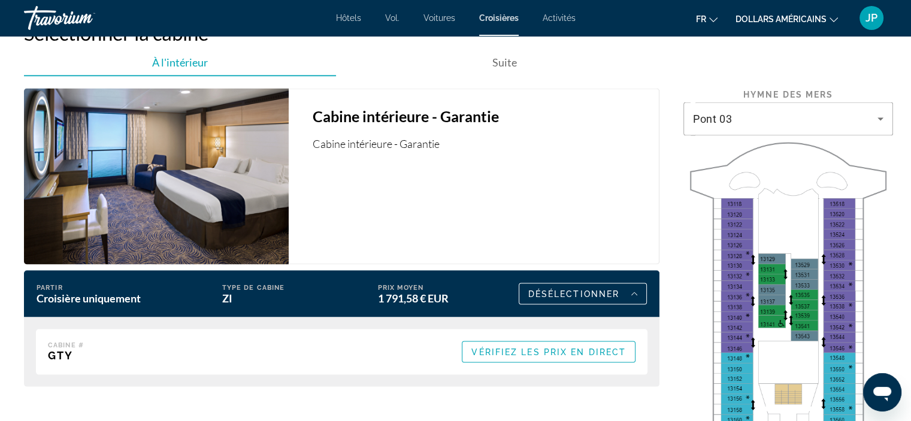
drag, startPoint x: 900, startPoint y: 285, endPoint x: 900, endPoint y: 304, distance: 18.6
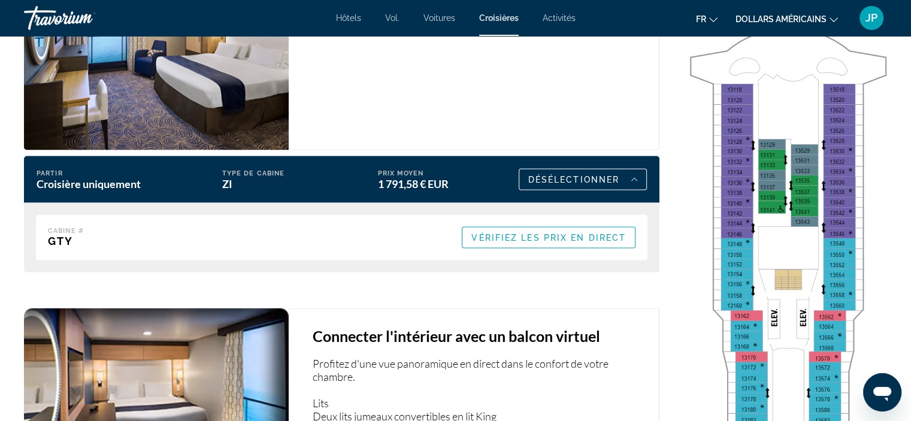
scroll to position [2453, 0]
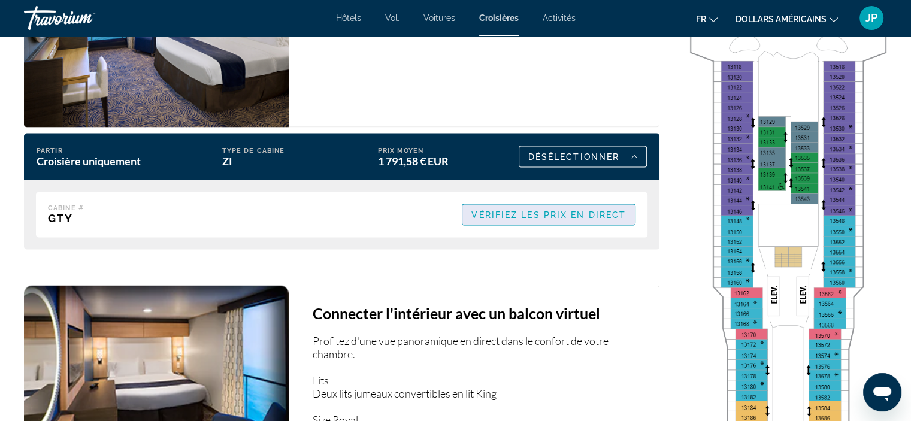
click at [580, 210] on span "Vérifiez les prix en direct" at bounding box center [548, 215] width 155 height 10
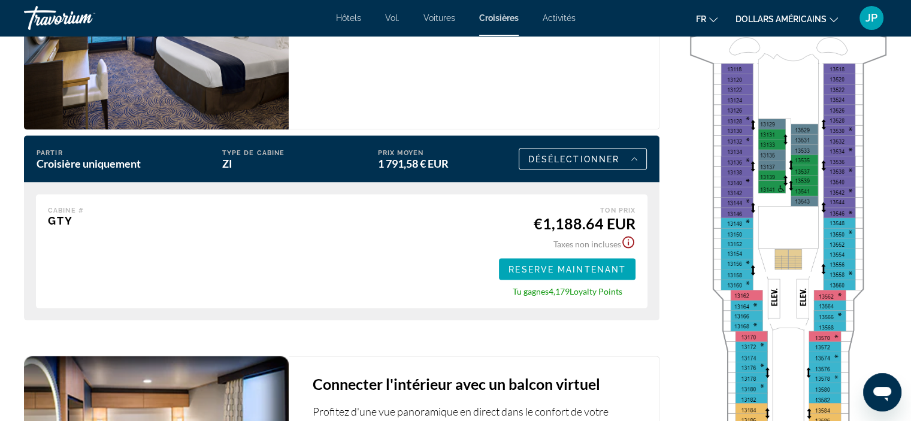
scroll to position [2487, 0]
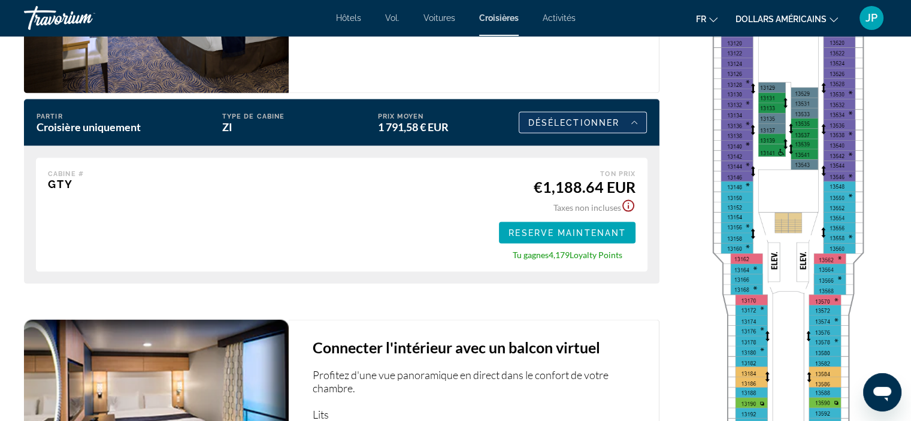
click at [577, 118] on font "Désélectionner" at bounding box center [573, 123] width 91 height 10
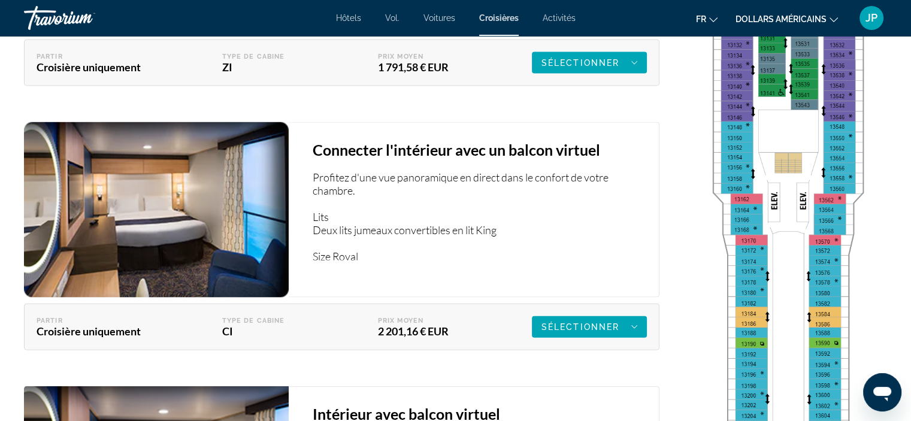
scroll to position [2552, 0]
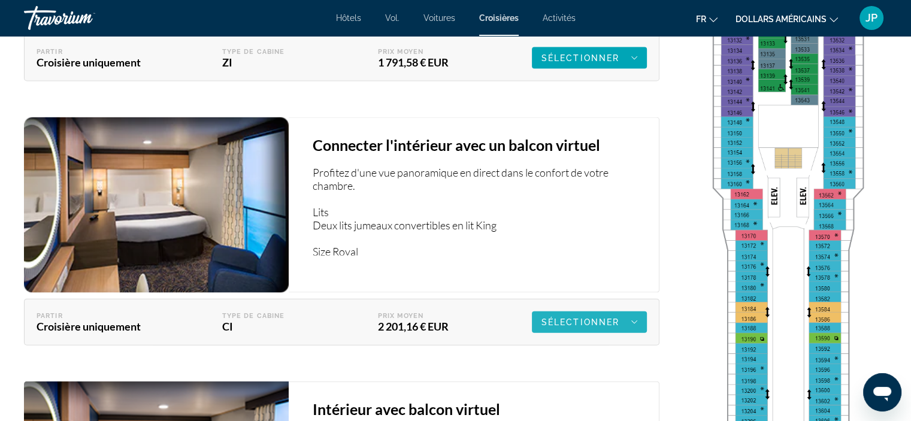
click at [586, 317] on font "Sélectionner" at bounding box center [580, 322] width 78 height 10
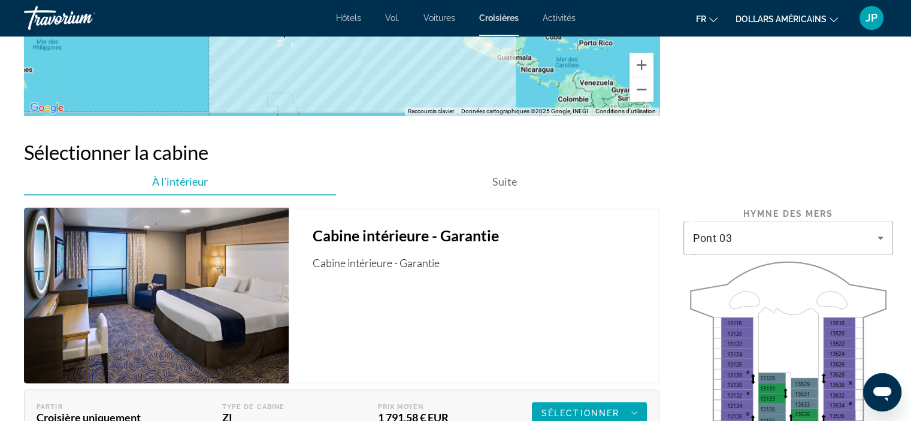
scroll to position [2207, 0]
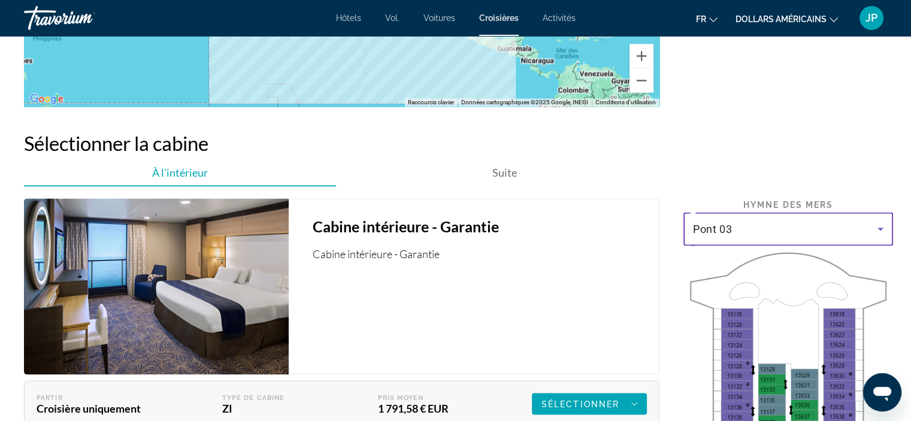
click at [785, 222] on div "Pont 03" at bounding box center [785, 229] width 184 height 14
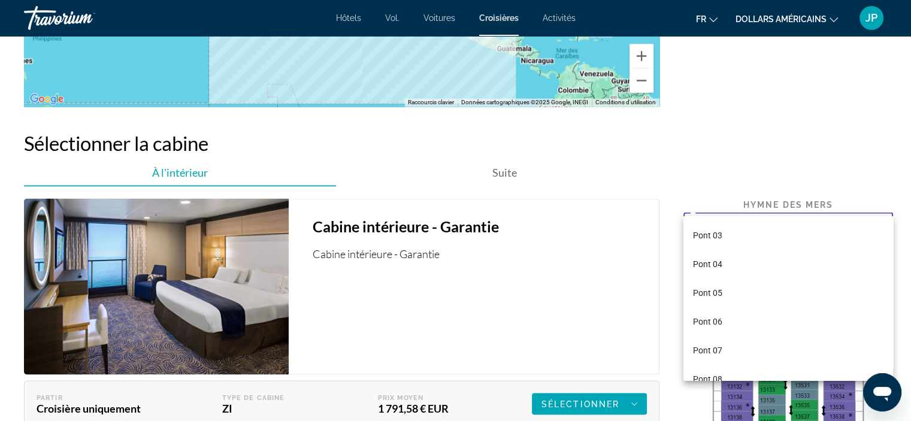
scroll to position [156, 0]
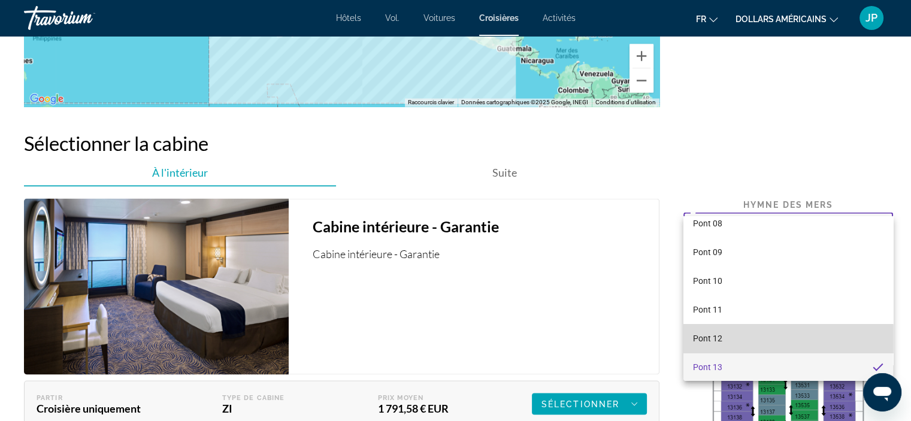
click at [788, 331] on mat-option "Pont 12" at bounding box center [788, 338] width 210 height 29
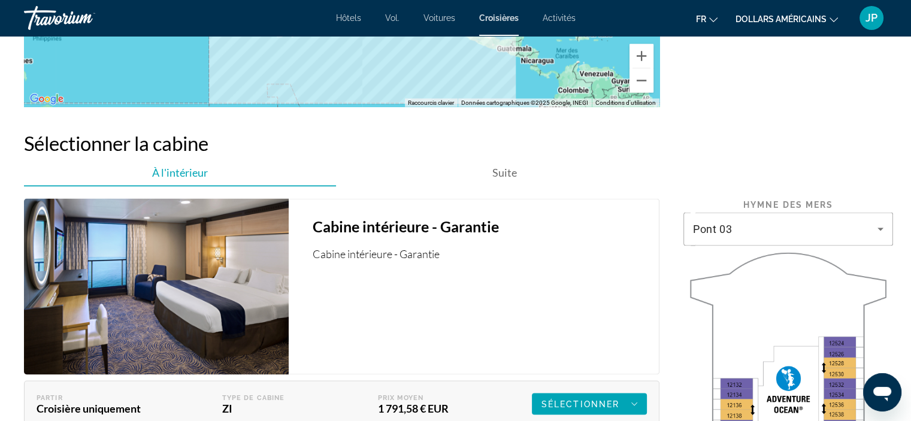
click at [729, 222] on font "Pont 03" at bounding box center [712, 228] width 39 height 13
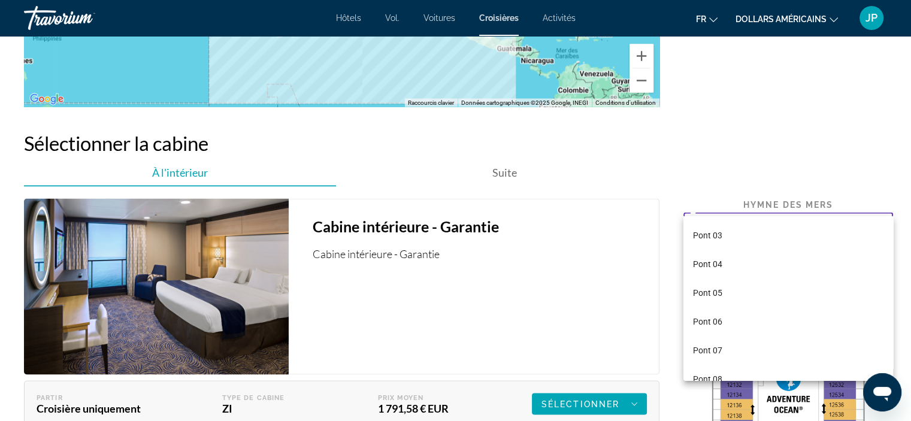
scroll to position [127, 0]
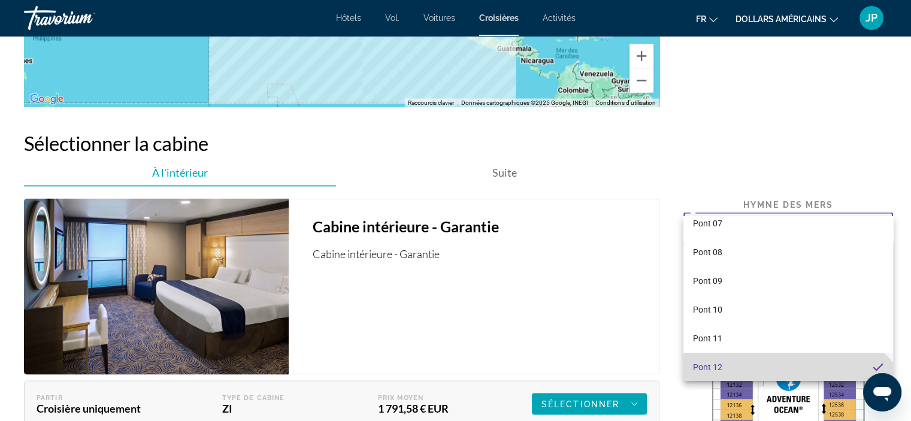
click at [743, 361] on mat-option "Pont 12" at bounding box center [788, 367] width 210 height 29
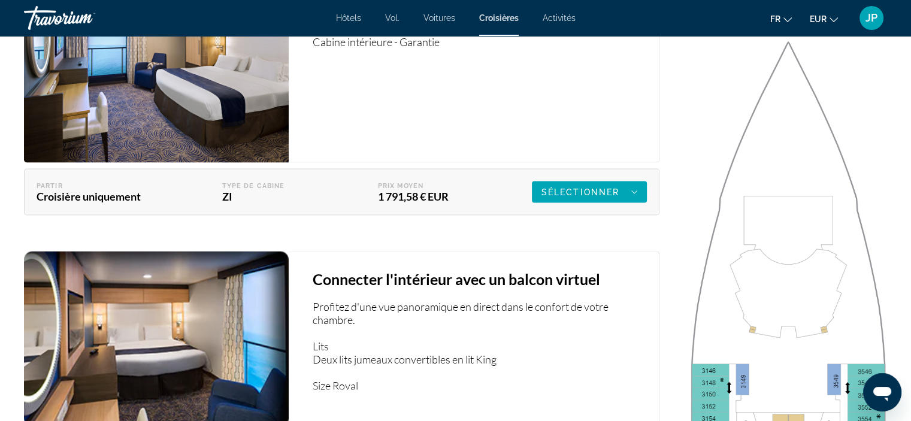
scroll to position [2110, 0]
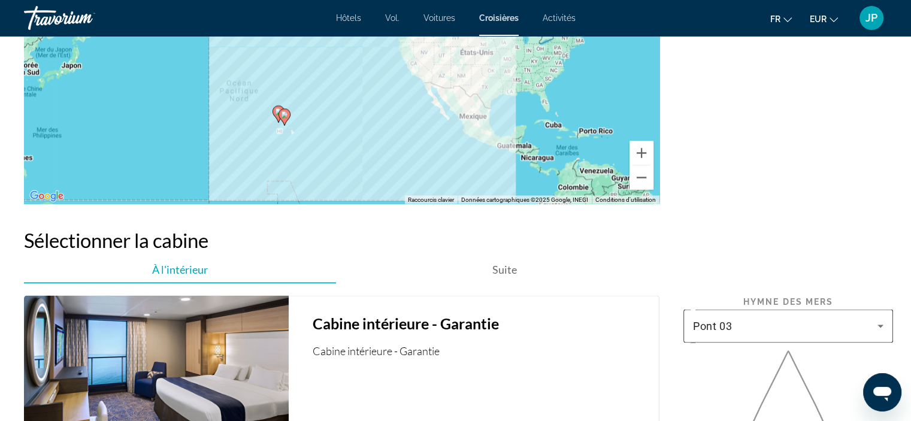
click at [770, 319] on div "Pont 03" at bounding box center [785, 326] width 184 height 14
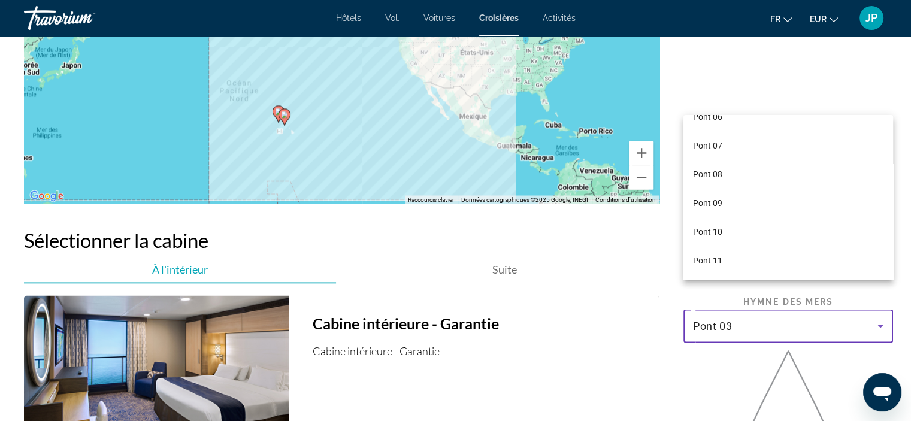
scroll to position [122, 0]
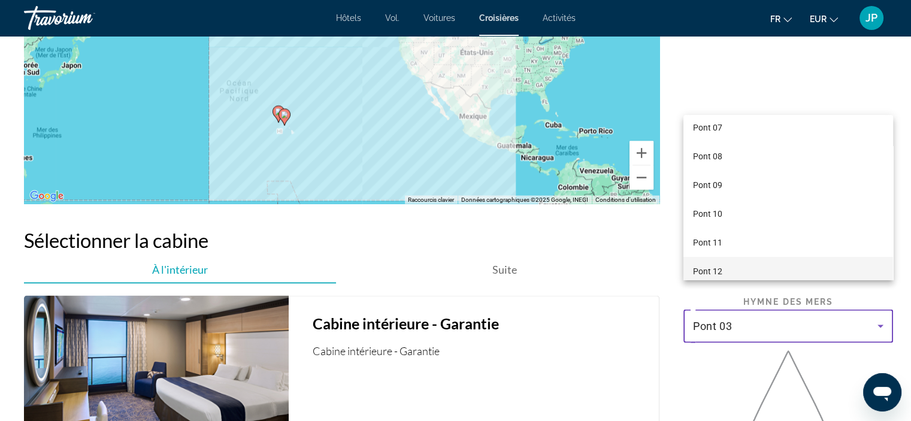
click at [763, 265] on mat-option "Pont 12" at bounding box center [788, 271] width 210 height 29
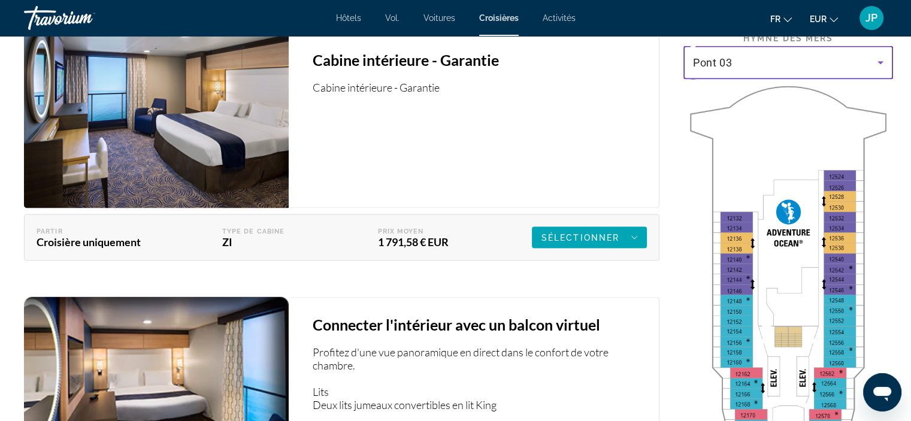
scroll to position [2450, 0]
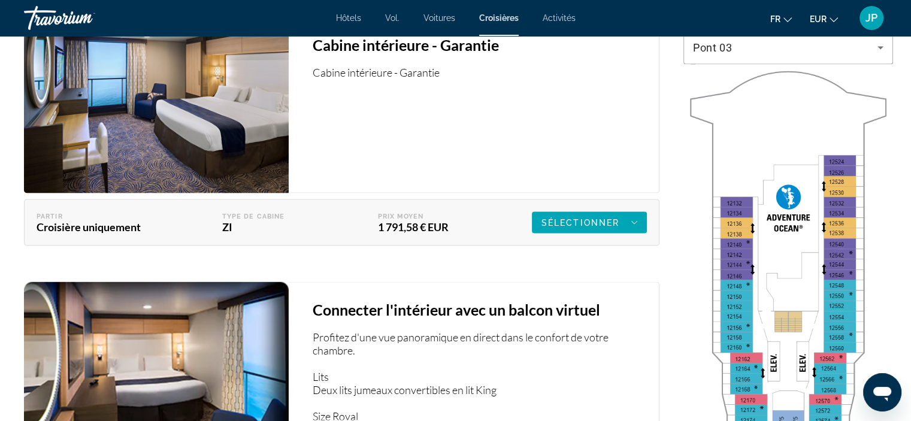
scroll to position [2337, 0]
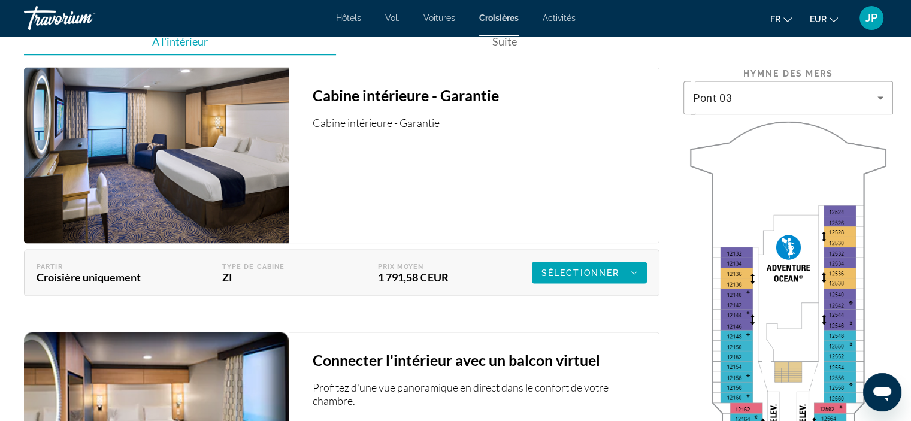
drag, startPoint x: 909, startPoint y: 264, endPoint x: 909, endPoint y: 256, distance: 7.2
click at [780, 91] on div "Pont 03" at bounding box center [785, 98] width 184 height 14
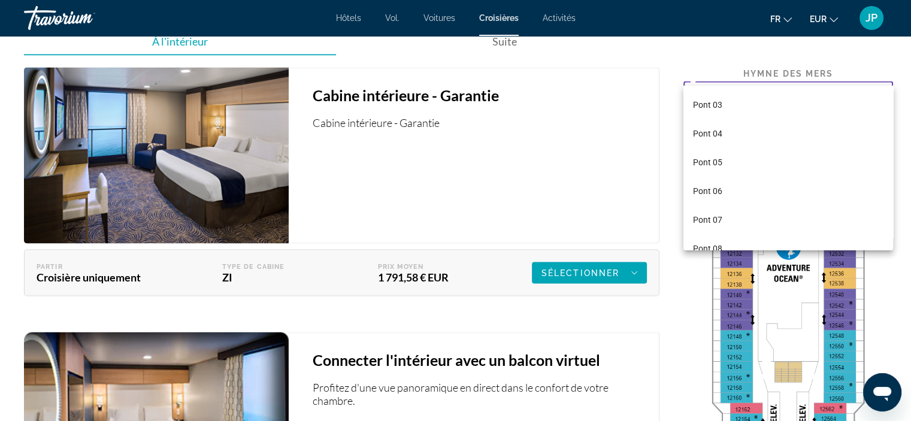
scroll to position [127, 0]
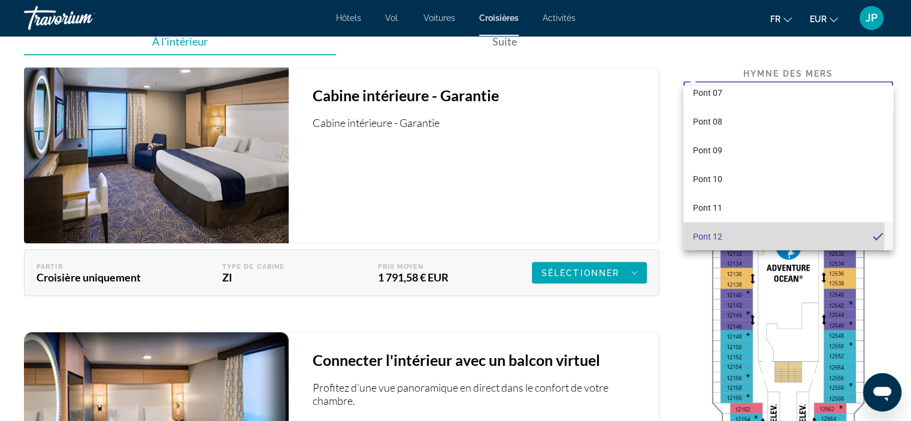
click at [713, 234] on font "Pont 12" at bounding box center [707, 237] width 29 height 10
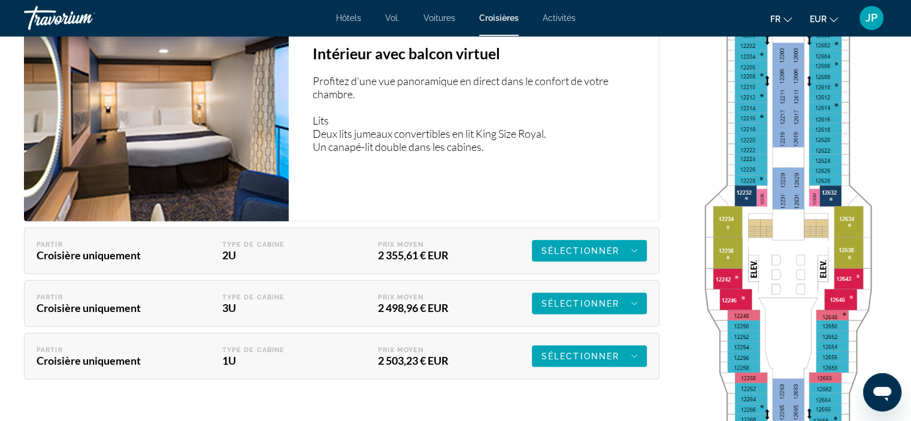
scroll to position [2913, 0]
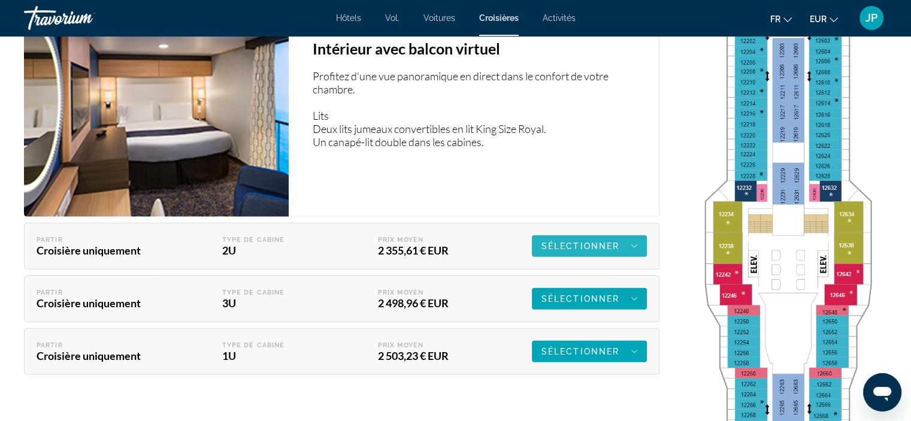
click at [580, 239] on div "Sélectionner" at bounding box center [589, 246] width 96 height 14
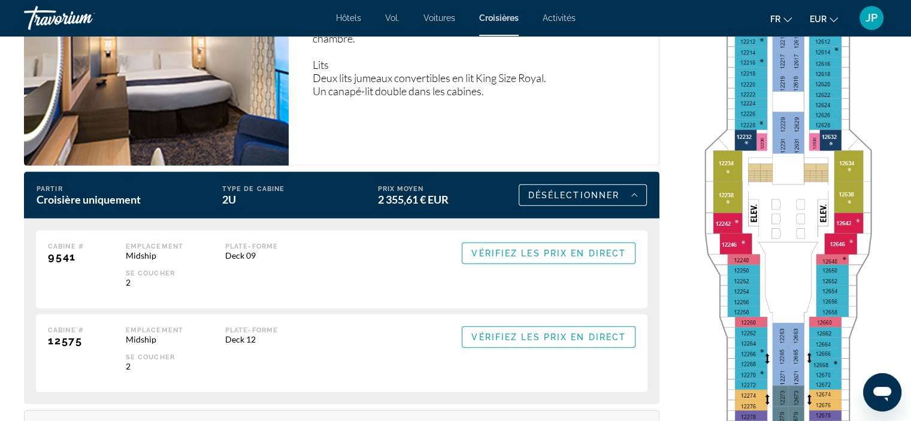
scroll to position [2968, 0]
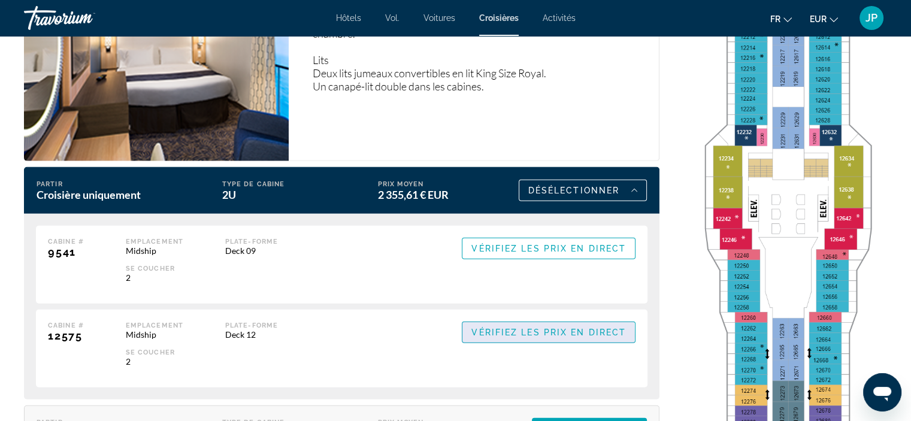
click at [526, 328] on span "Vérifiez les prix en direct" at bounding box center [548, 333] width 155 height 10
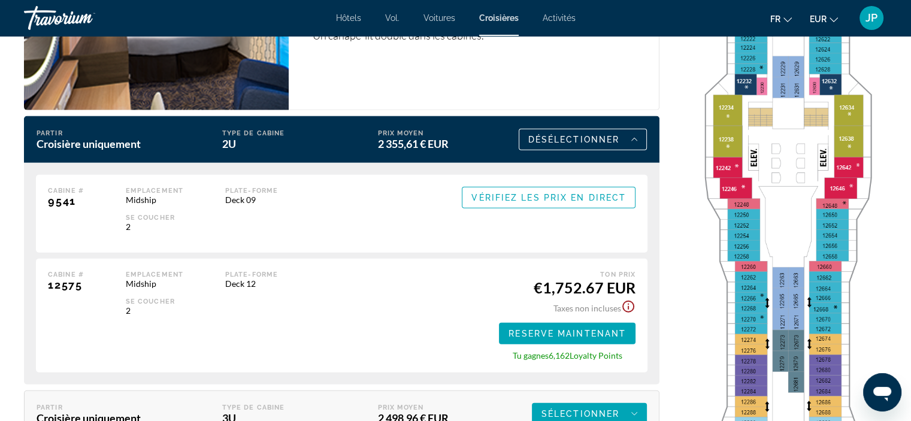
scroll to position [3056, 0]
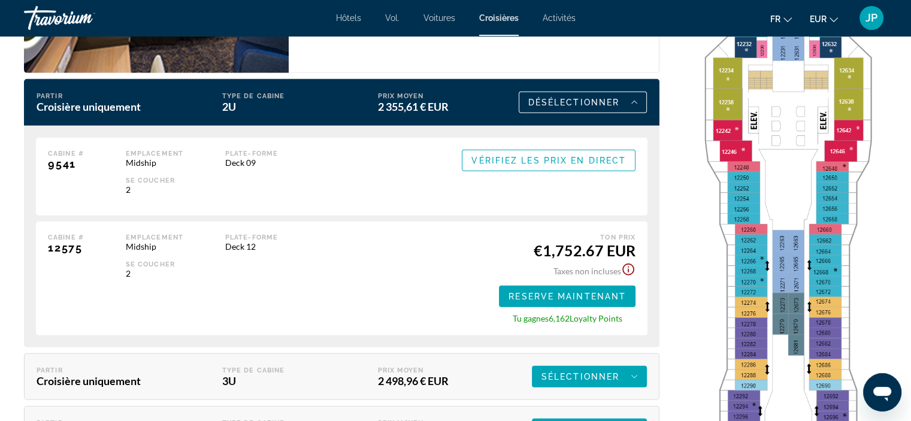
click at [626, 262] on icon "Show Taxes and Fees disclaimer" at bounding box center [628, 269] width 14 height 14
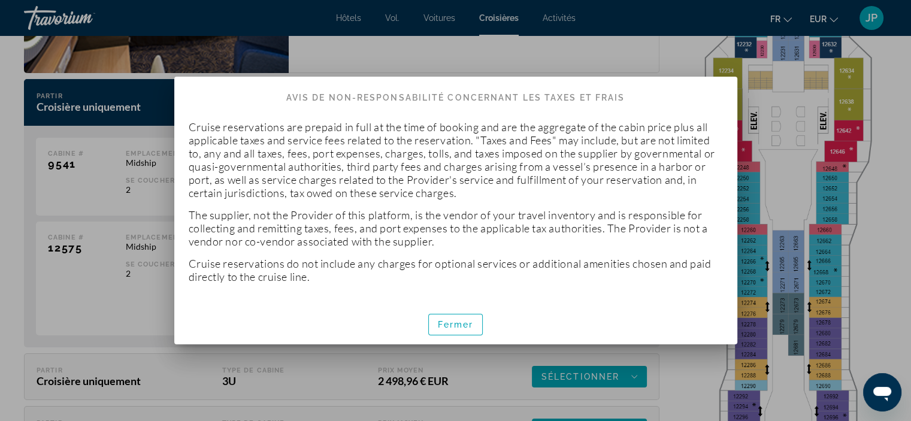
scroll to position [0, 0]
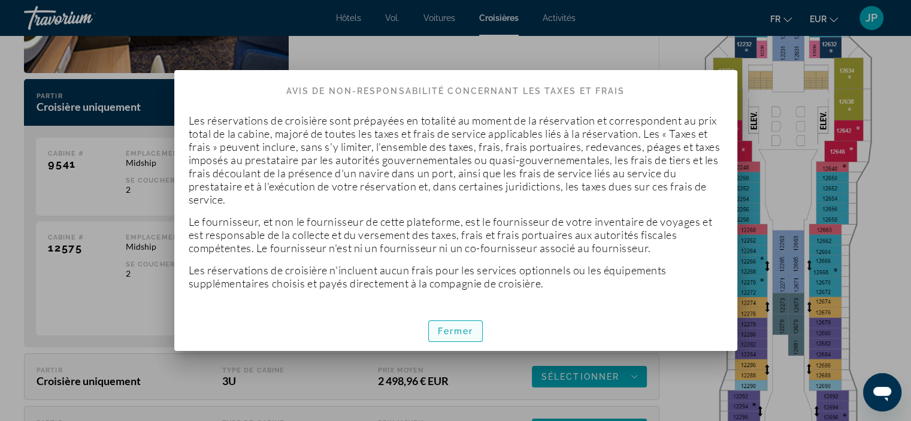
click at [449, 331] on font "Fermer" at bounding box center [456, 331] width 36 height 10
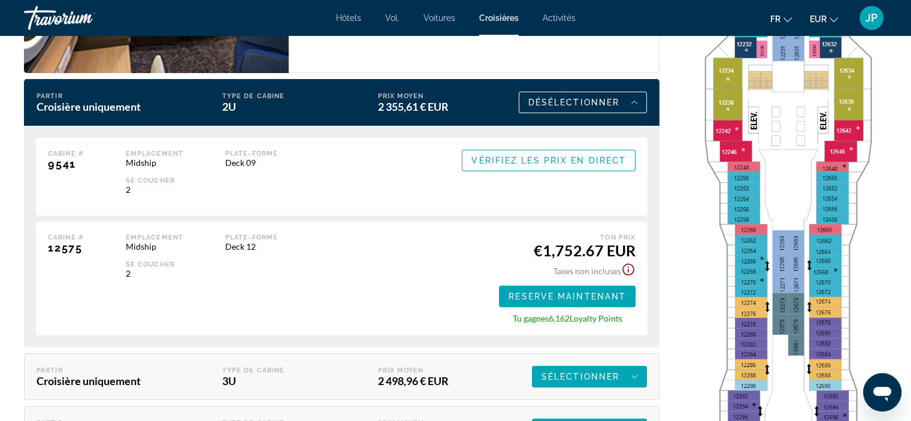
scroll to position [3056, 0]
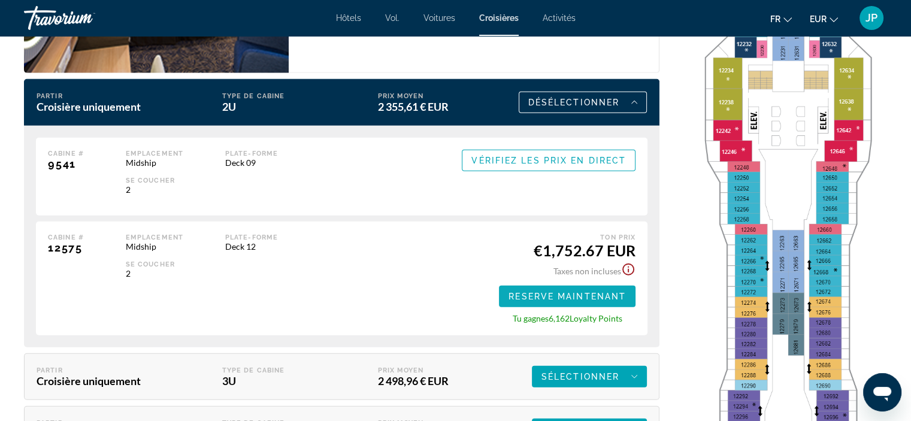
click at [577, 292] on span "Reserve maintenant" at bounding box center [567, 297] width 117 height 10
